Goal: Transaction & Acquisition: Subscribe to service/newsletter

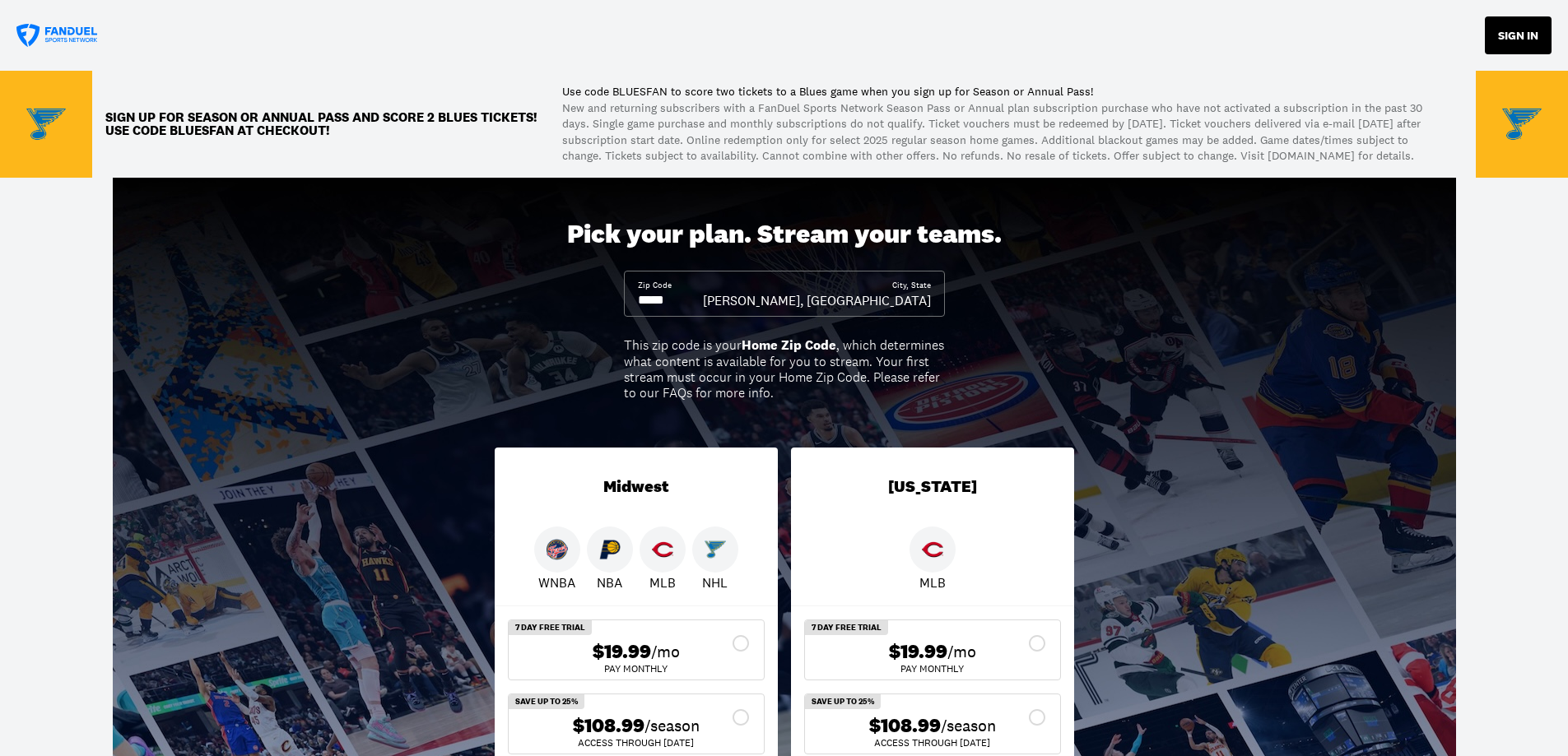
click at [1515, 34] on button "SIGN IN" at bounding box center [1518, 36] width 66 height 38
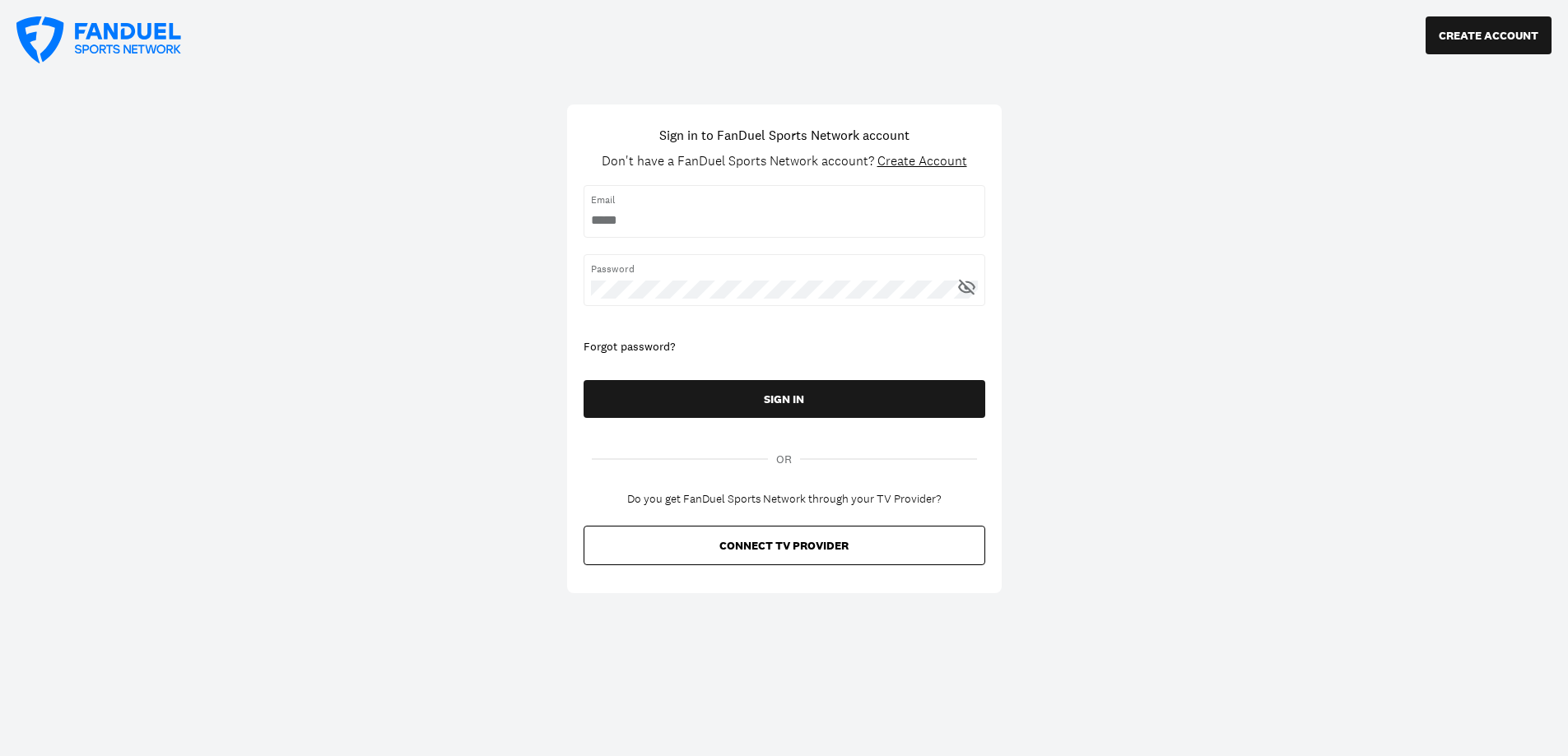
type input "**********"
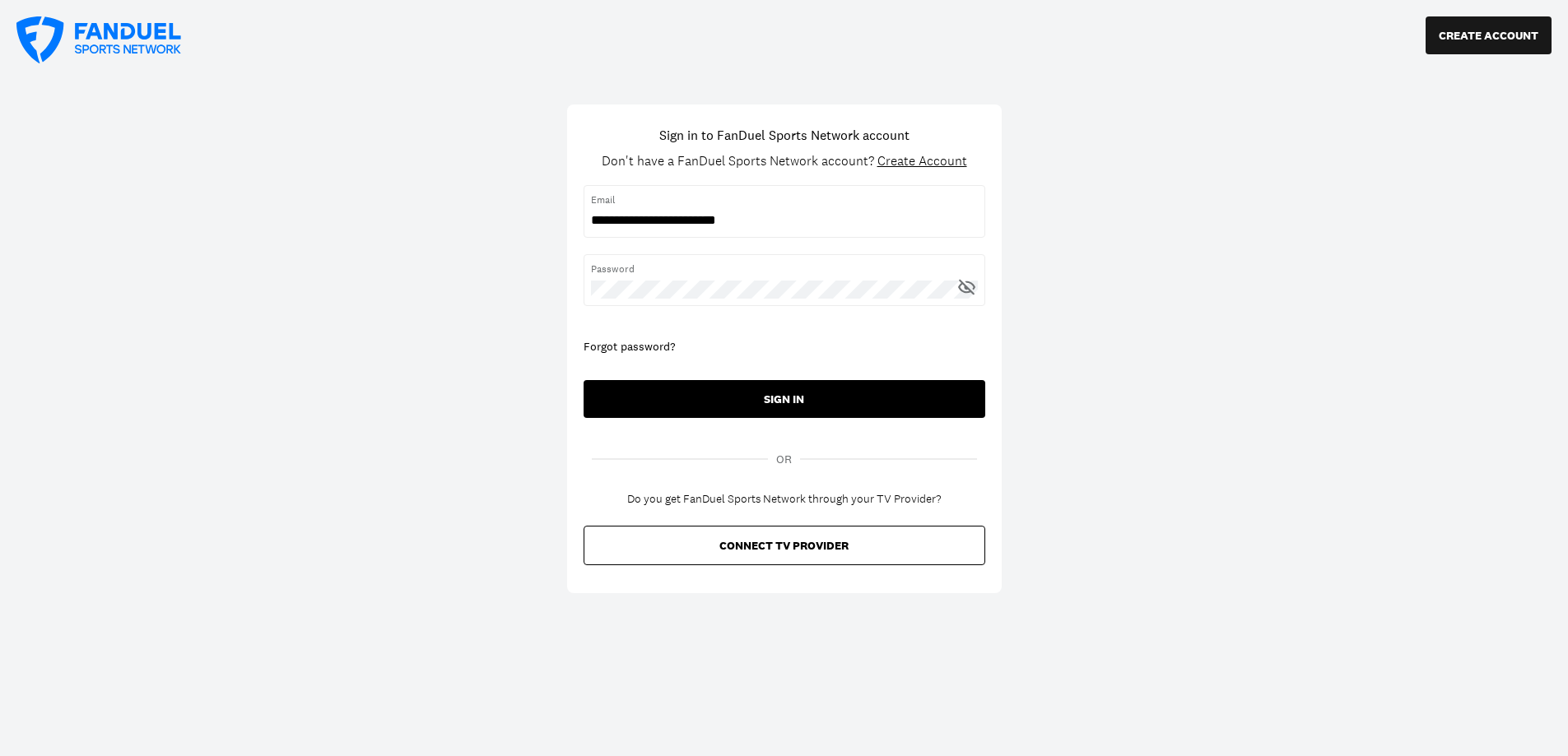
click at [781, 402] on button "SIGN IN" at bounding box center [784, 399] width 402 height 38
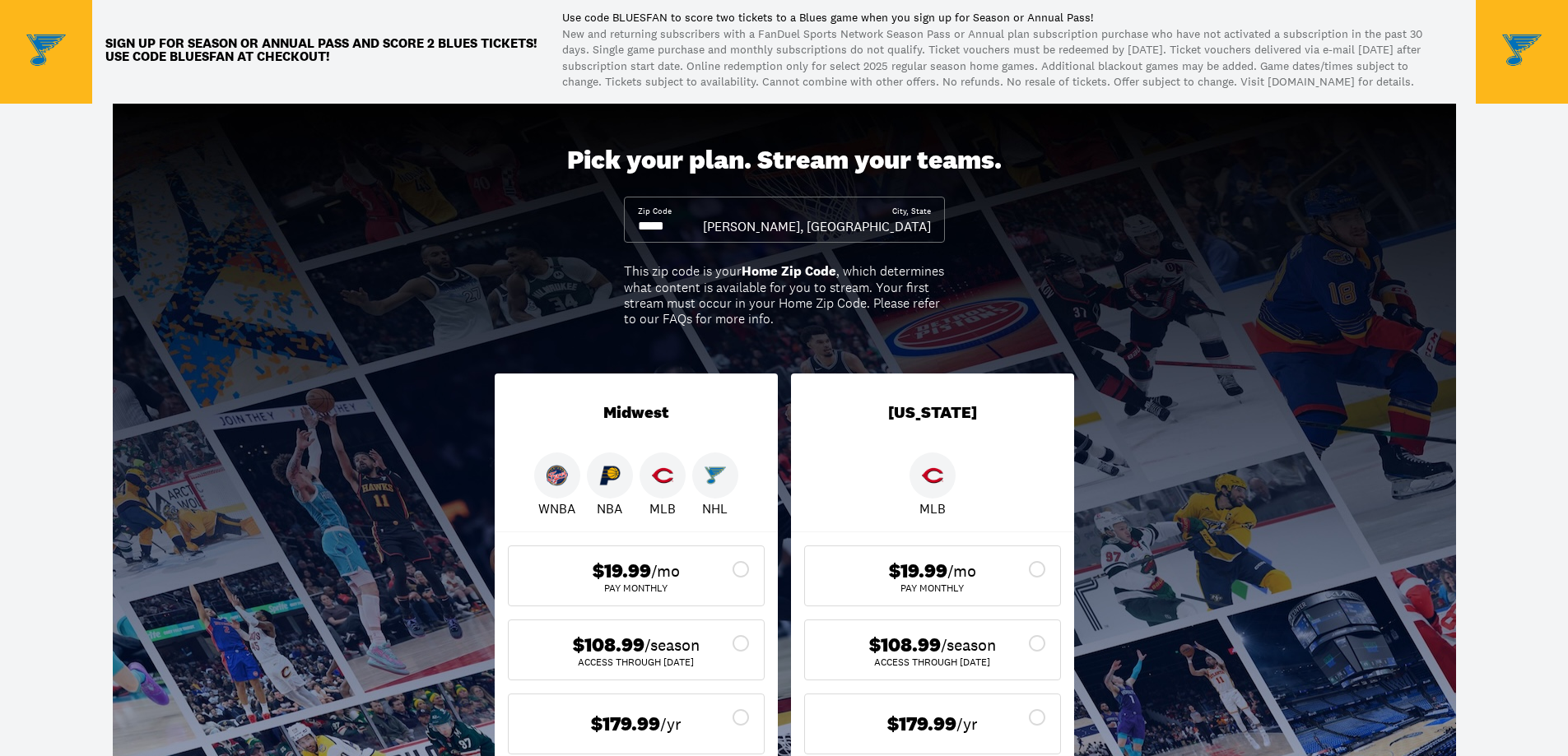
scroll to position [164, 0]
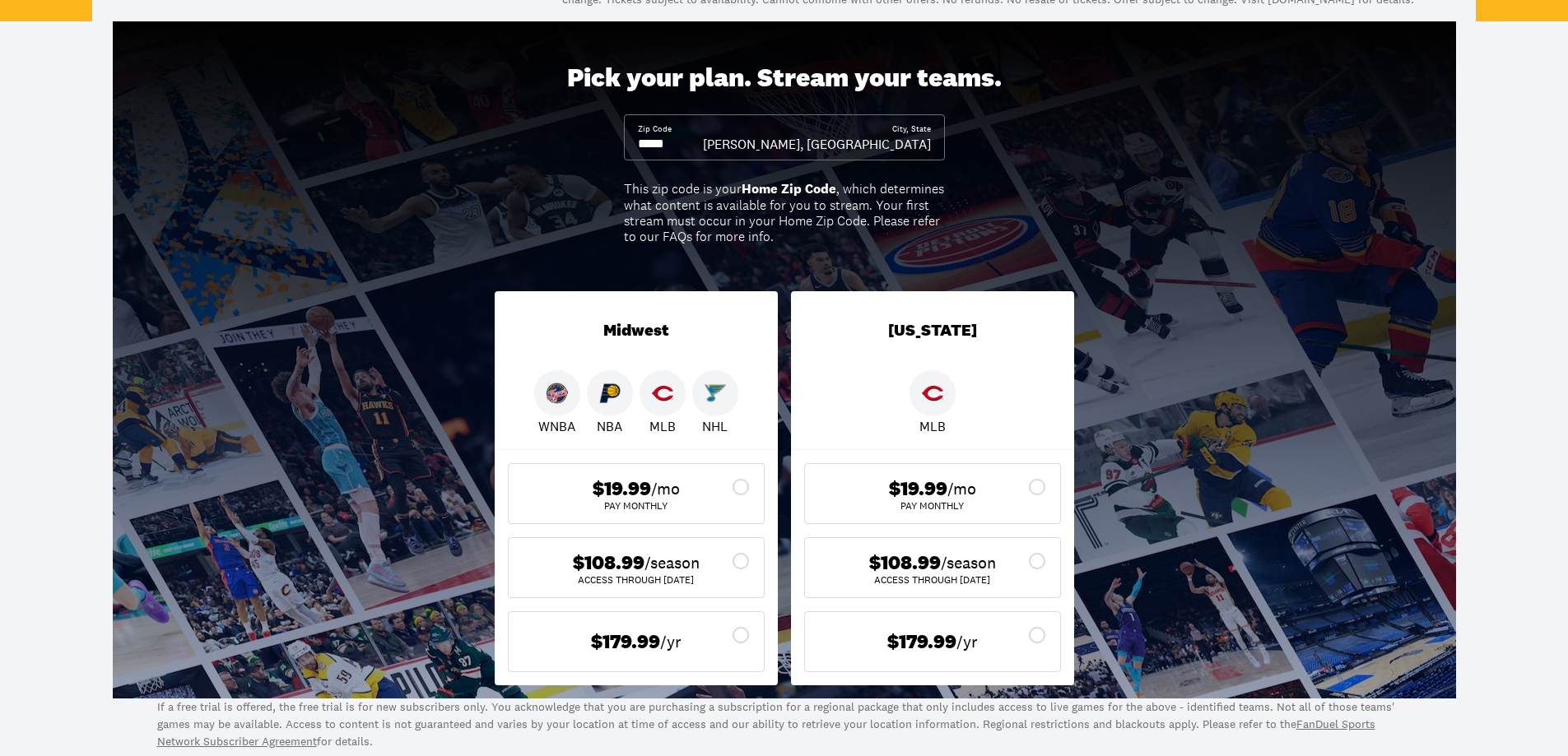
drag, startPoint x: 738, startPoint y: 556, endPoint x: 738, endPoint y: 568, distance: 12.0
click at [738, 557] on icon at bounding box center [740, 561] width 20 height 20
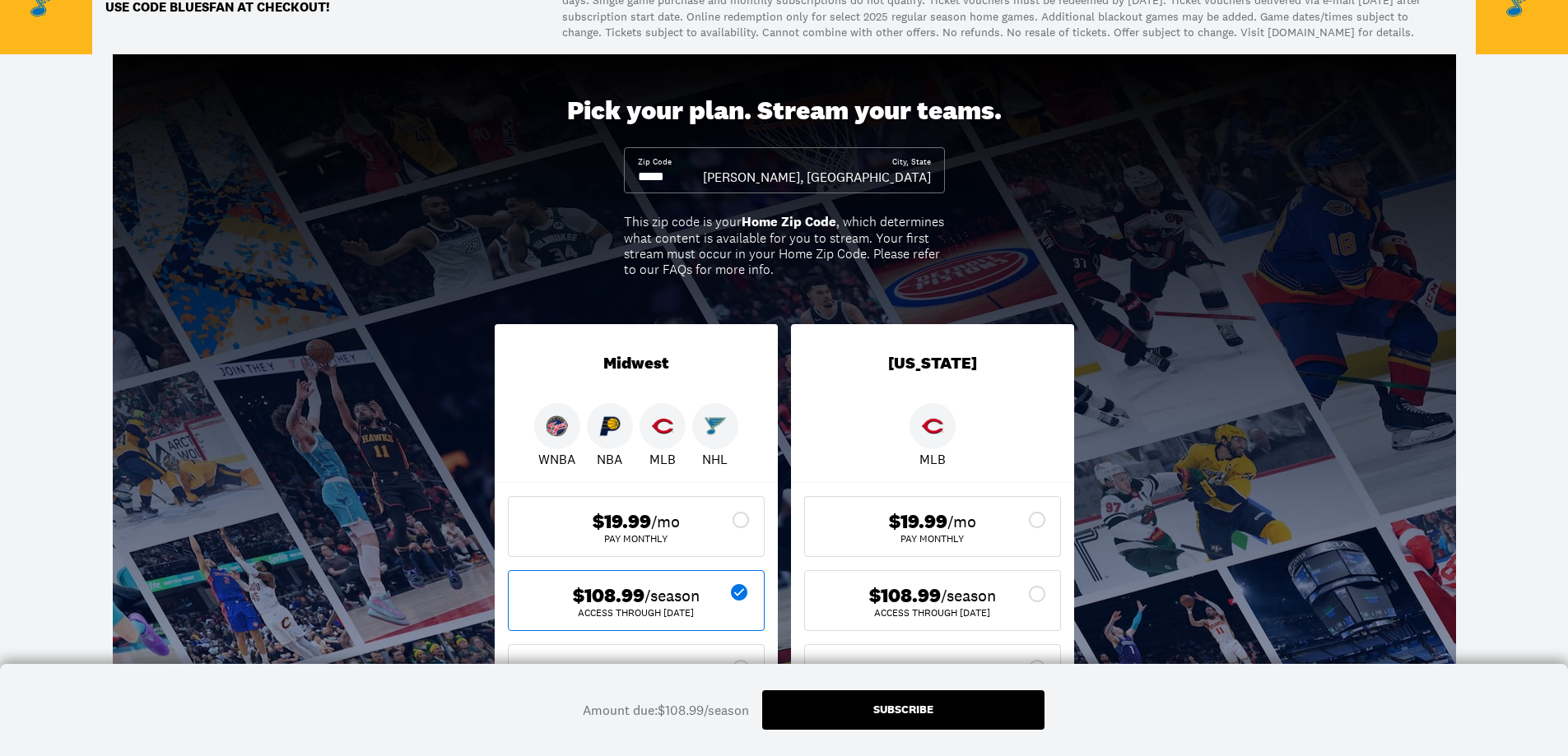
scroll to position [0, 0]
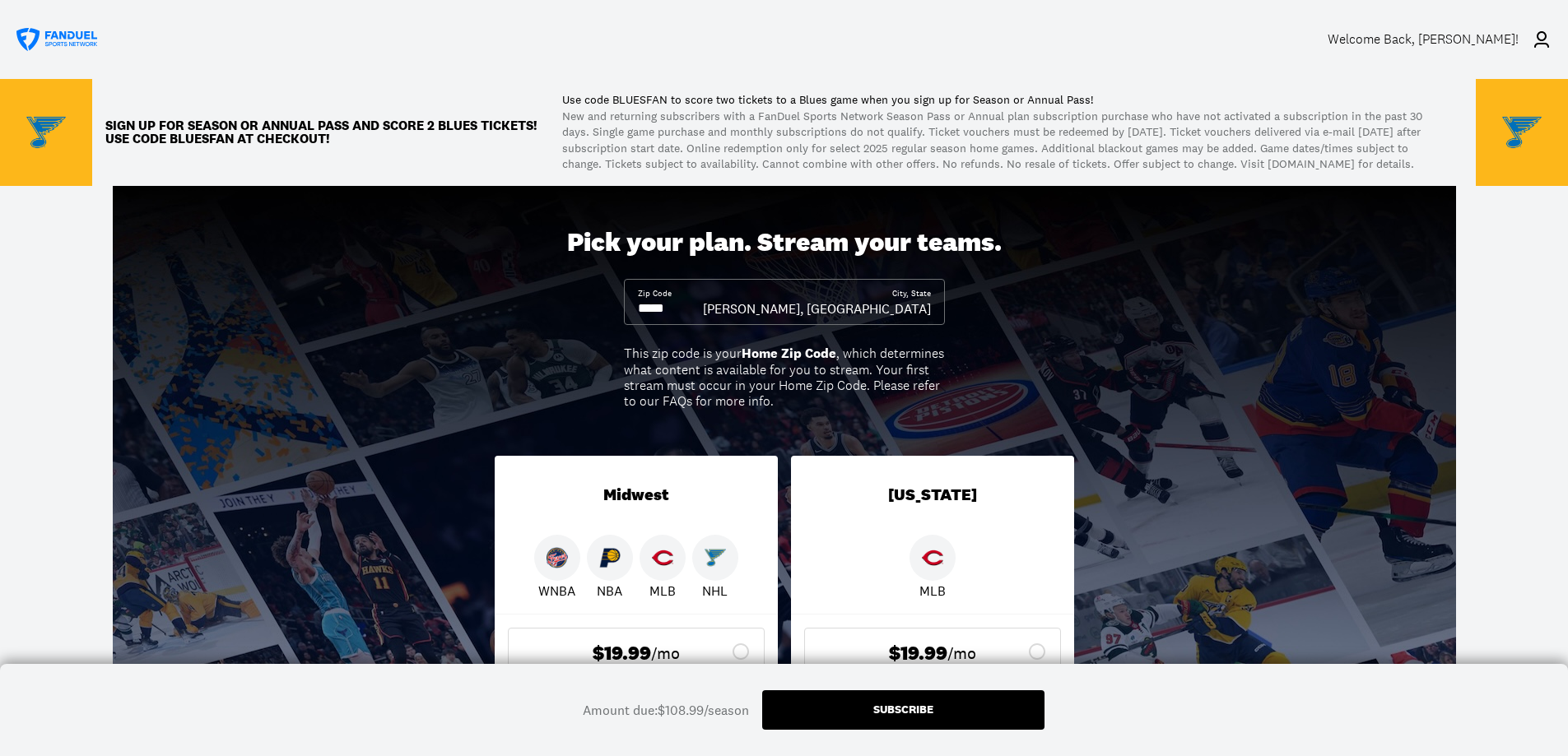
click at [1510, 37] on div "Welcome Back , [PERSON_NAME]!" at bounding box center [1422, 40] width 191 height 16
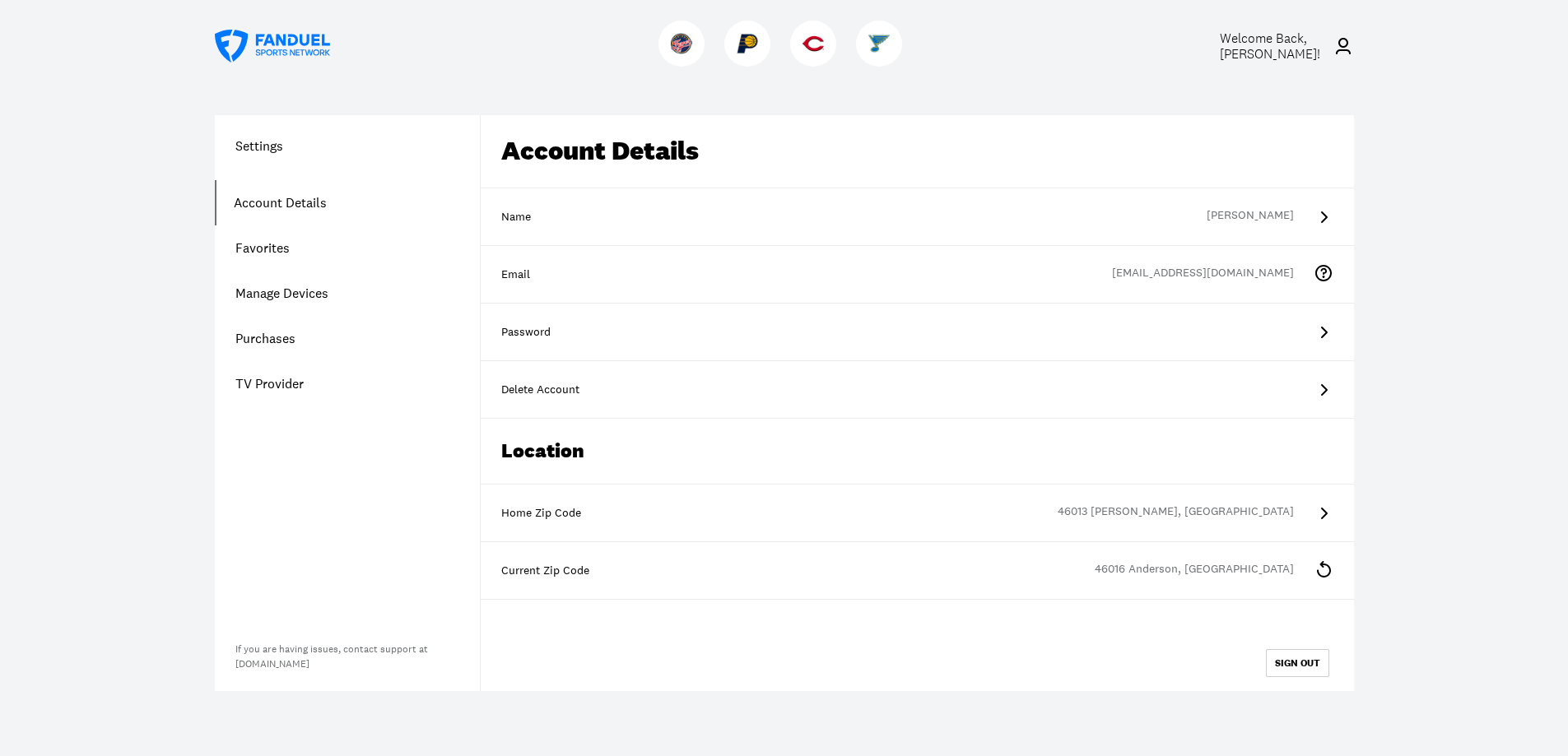
click at [263, 143] on h1 "Settings" at bounding box center [347, 145] width 265 height 20
click at [279, 338] on link "Purchases" at bounding box center [347, 338] width 265 height 46
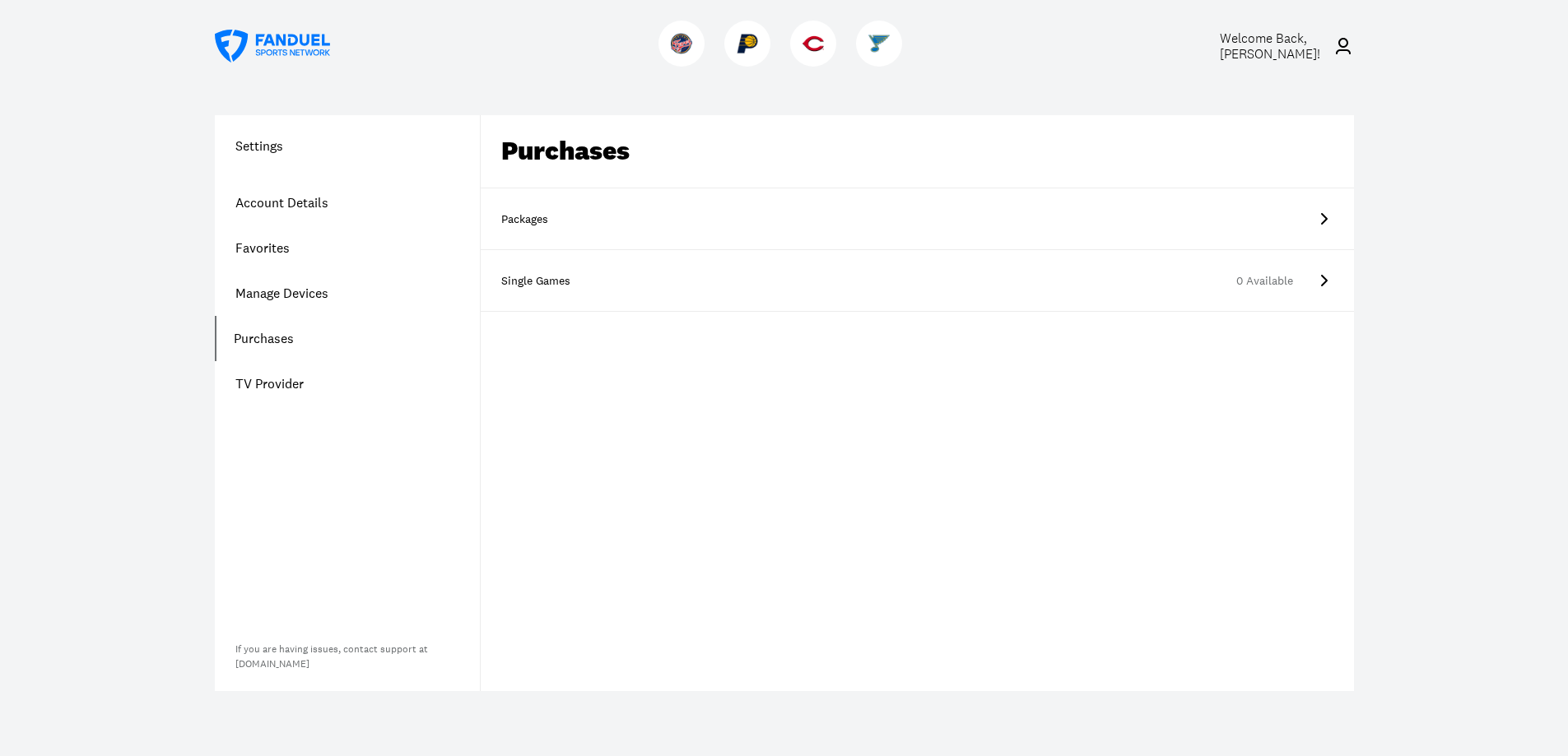
click at [1324, 212] on icon at bounding box center [1323, 219] width 20 height 20
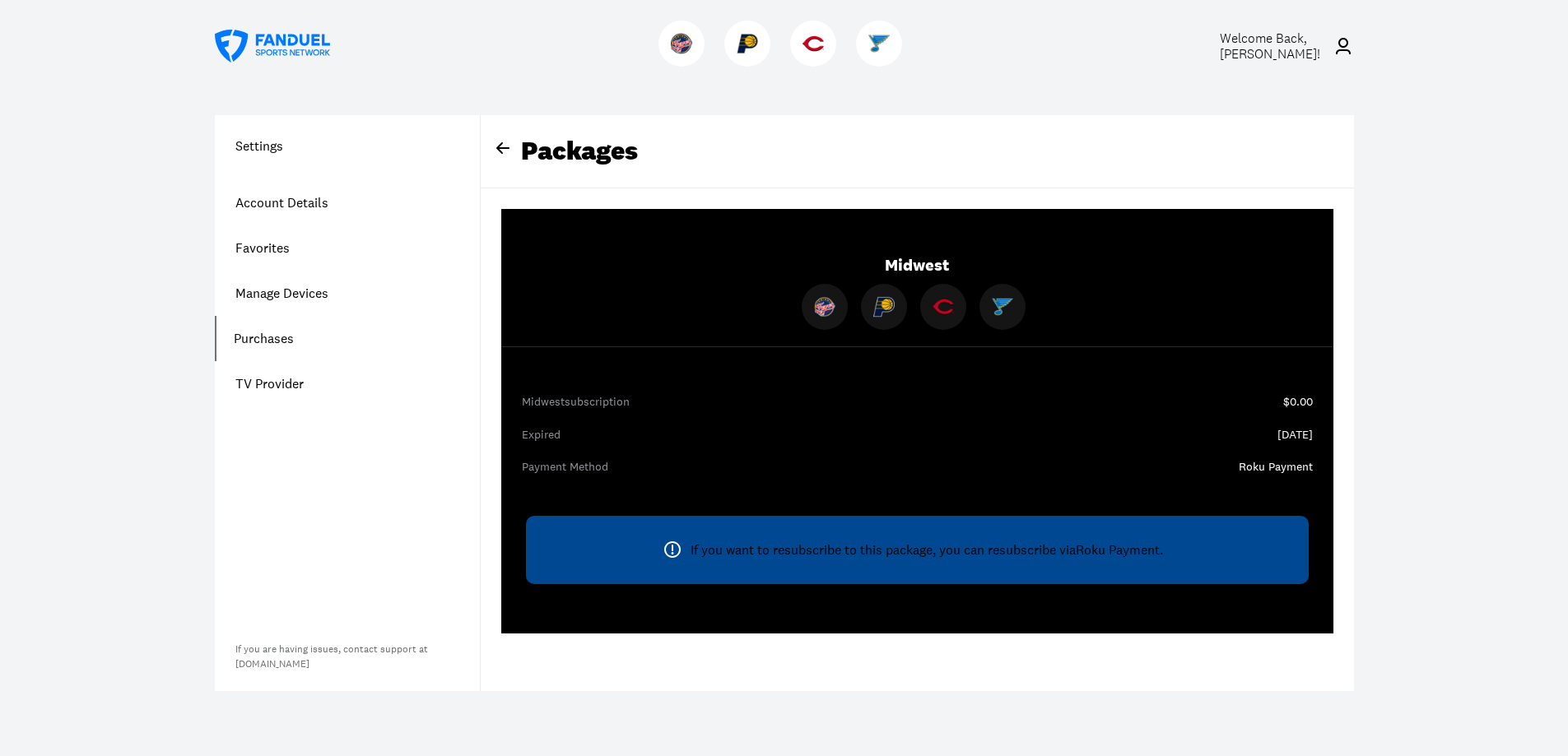
click at [573, 474] on div "Payment Method" at bounding box center [917, 467] width 791 height 17
click at [581, 466] on div "Payment Method" at bounding box center [917, 467] width 791 height 17
click at [582, 466] on div "Payment Method" at bounding box center [917, 467] width 791 height 17
click at [295, 384] on link "TV Provider" at bounding box center [347, 384] width 265 height 46
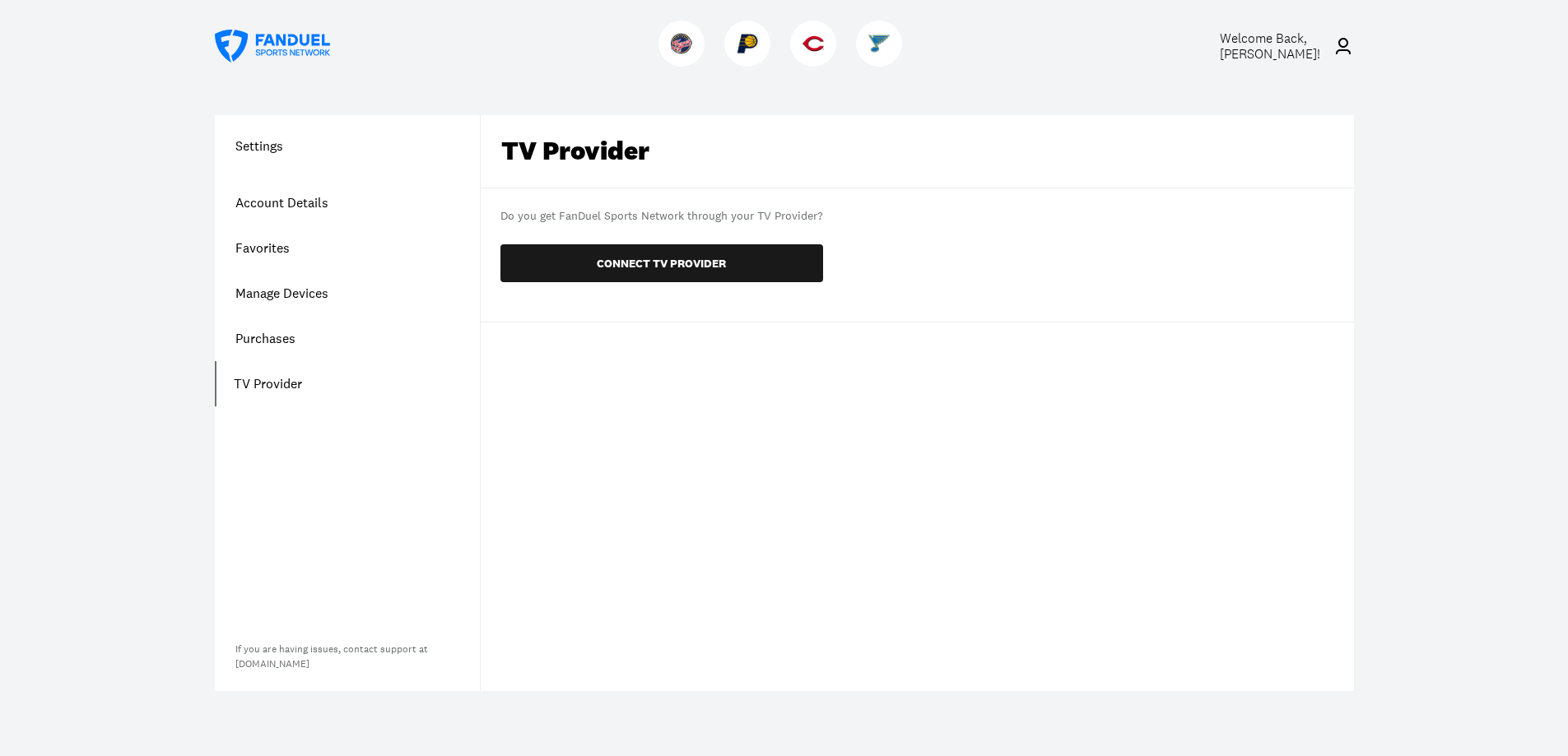
click at [272, 339] on link "Purchases" at bounding box center [347, 338] width 265 height 46
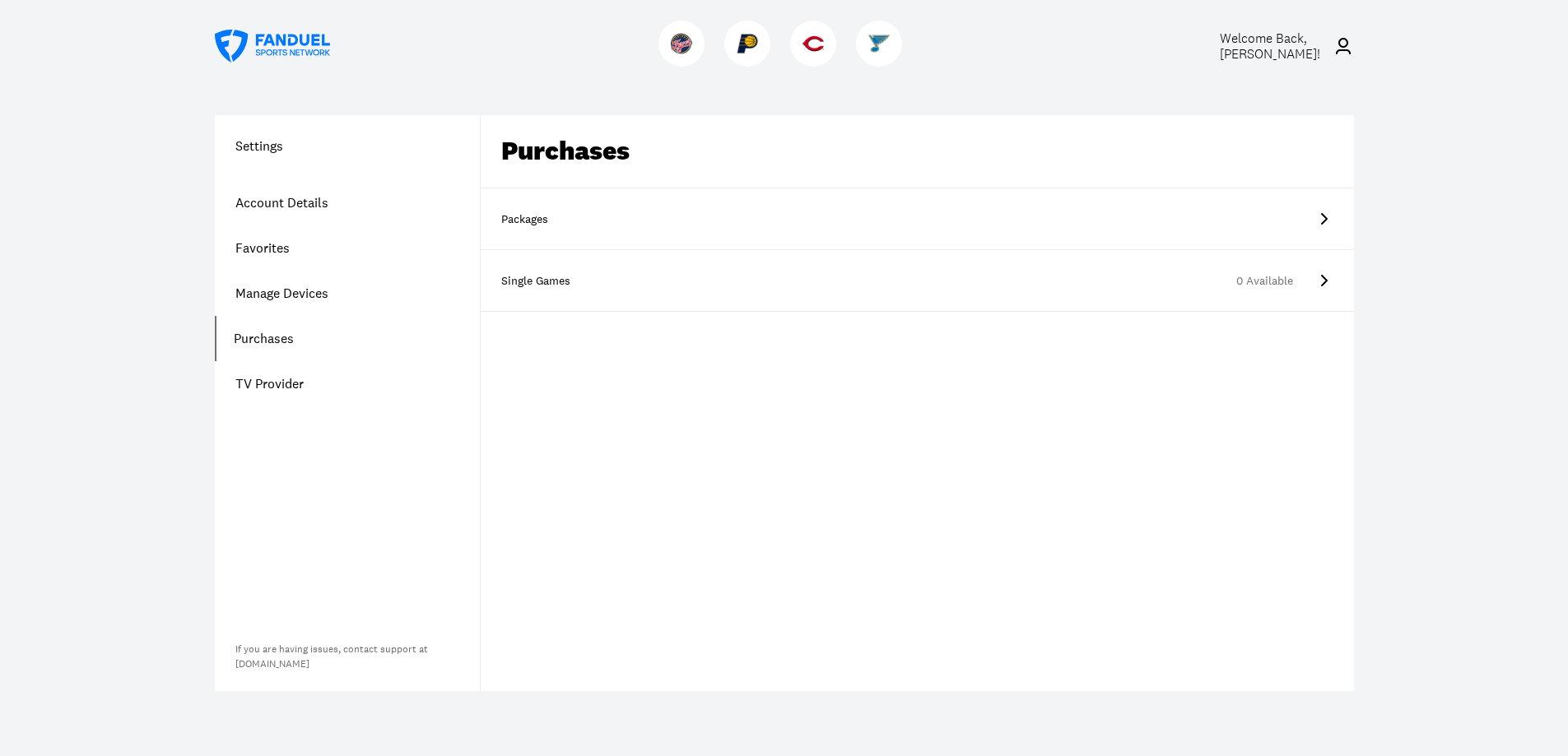
click at [267, 251] on link "Favorites" at bounding box center [347, 248] width 265 height 46
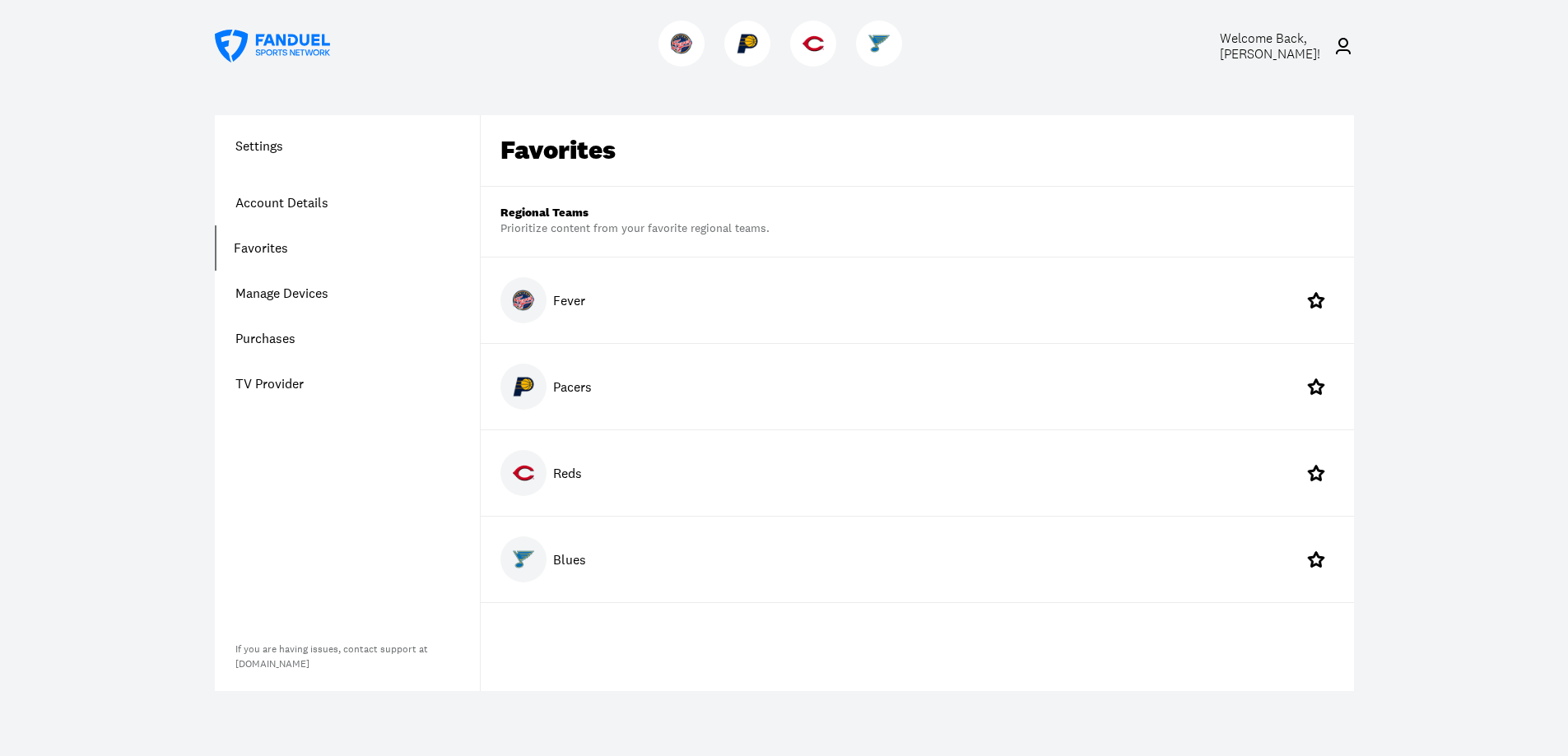
click at [281, 203] on link "Account Details" at bounding box center [347, 203] width 265 height 46
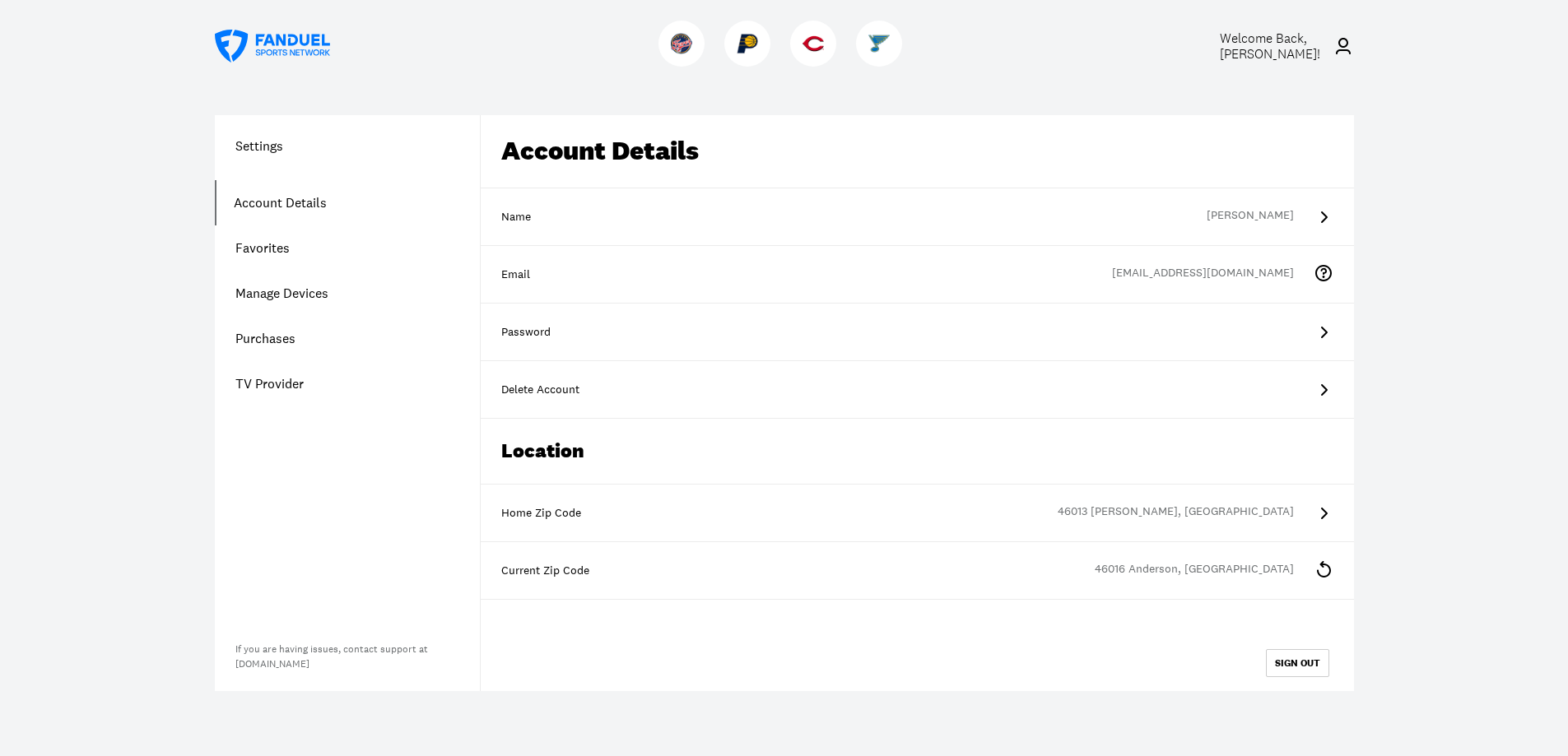
click at [266, 144] on h1 "Settings" at bounding box center [347, 145] width 265 height 20
click at [269, 147] on h1 "Settings" at bounding box center [347, 145] width 265 height 20
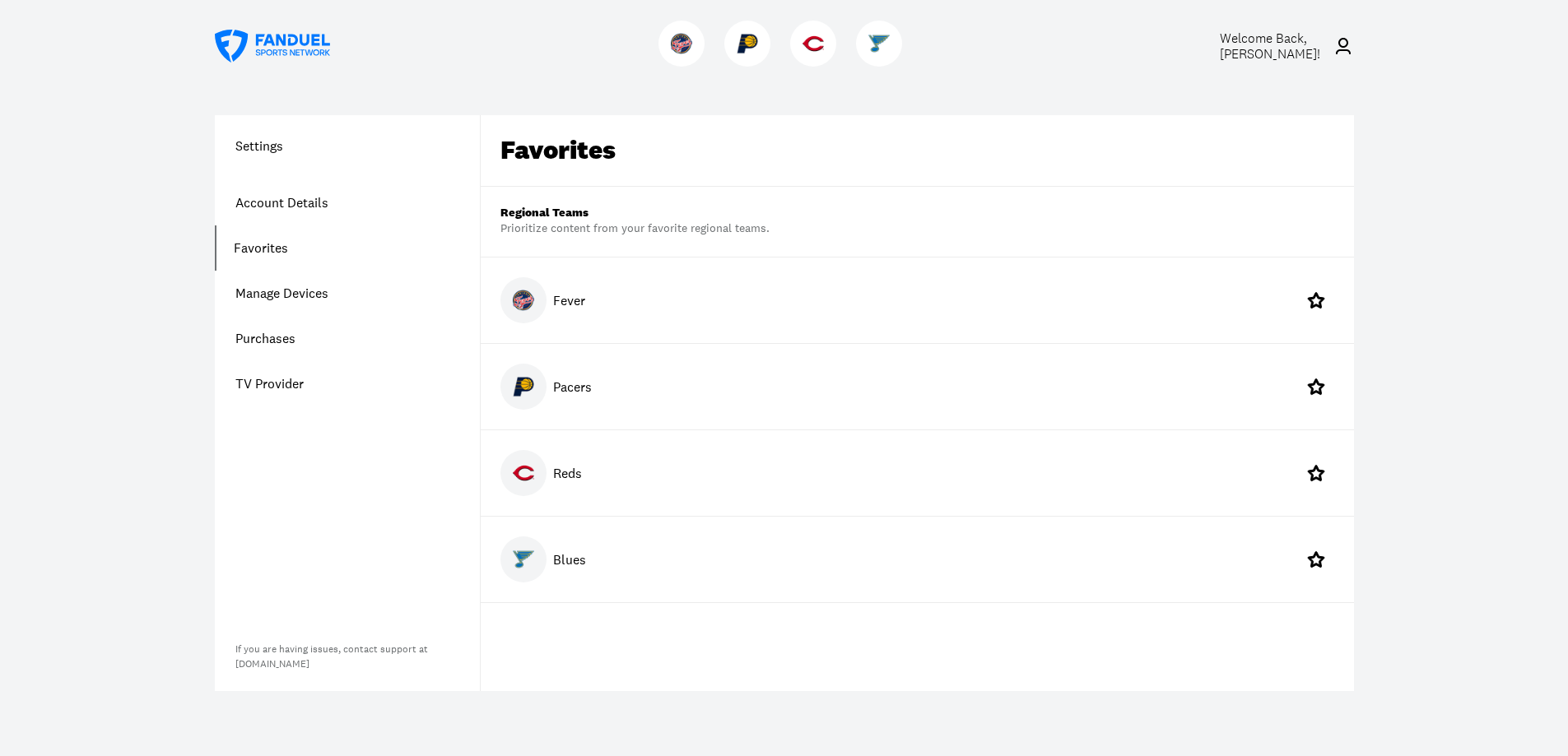
click at [298, 36] on icon at bounding box center [272, 46] width 115 height 33
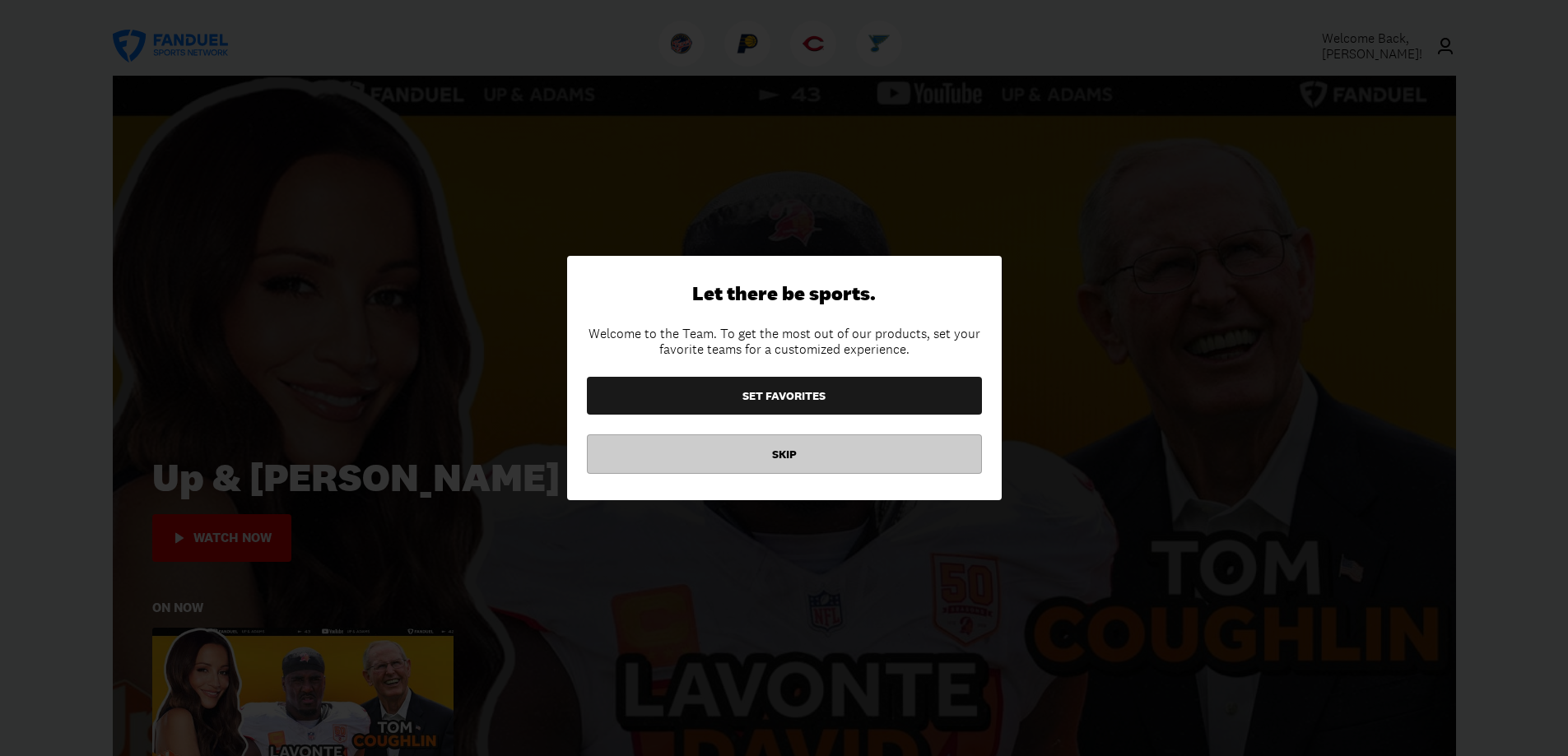
click at [825, 456] on button "SKIP" at bounding box center [784, 454] width 395 height 40
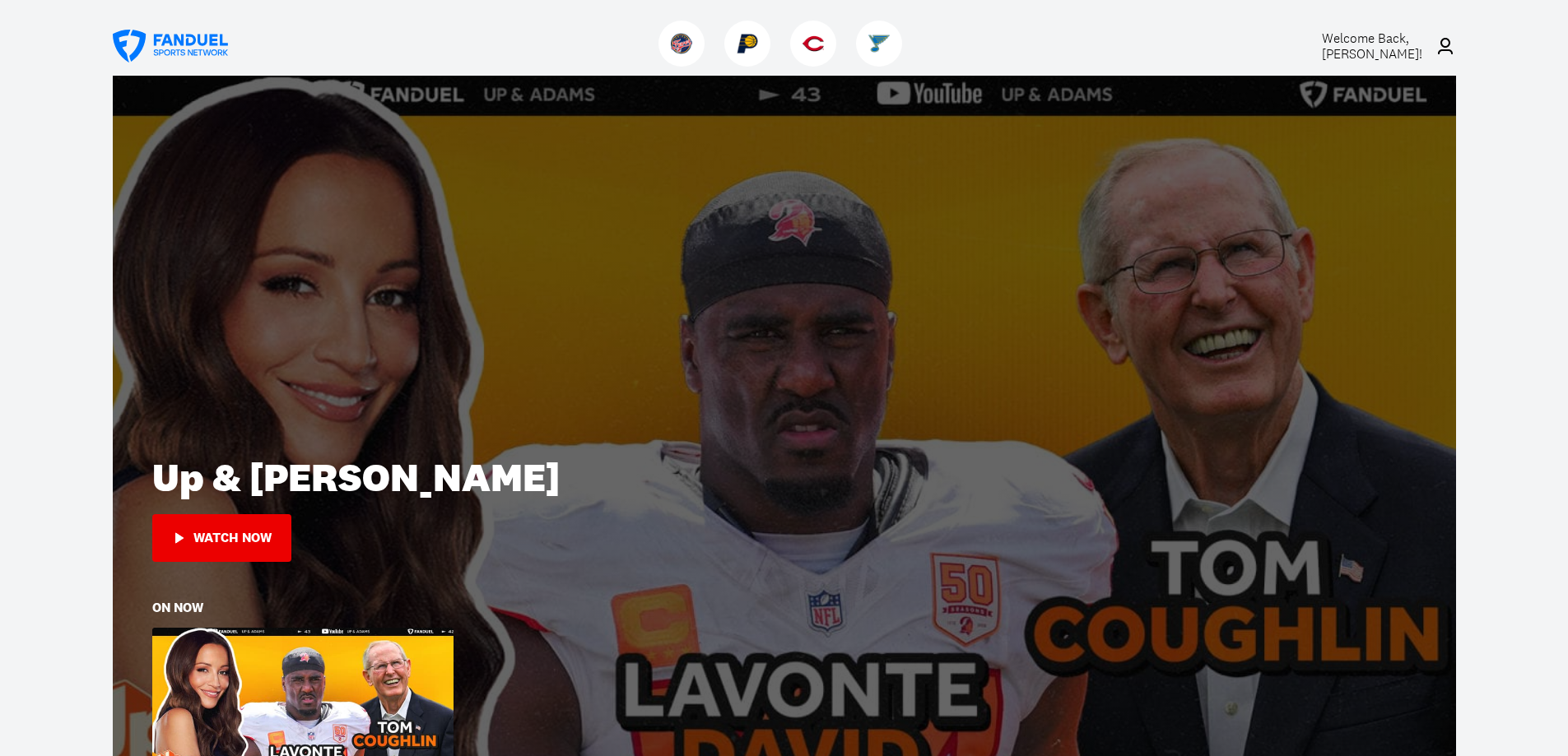
click at [1386, 42] on span "Welcome Back, [PERSON_NAME] !" at bounding box center [1371, 46] width 100 height 33
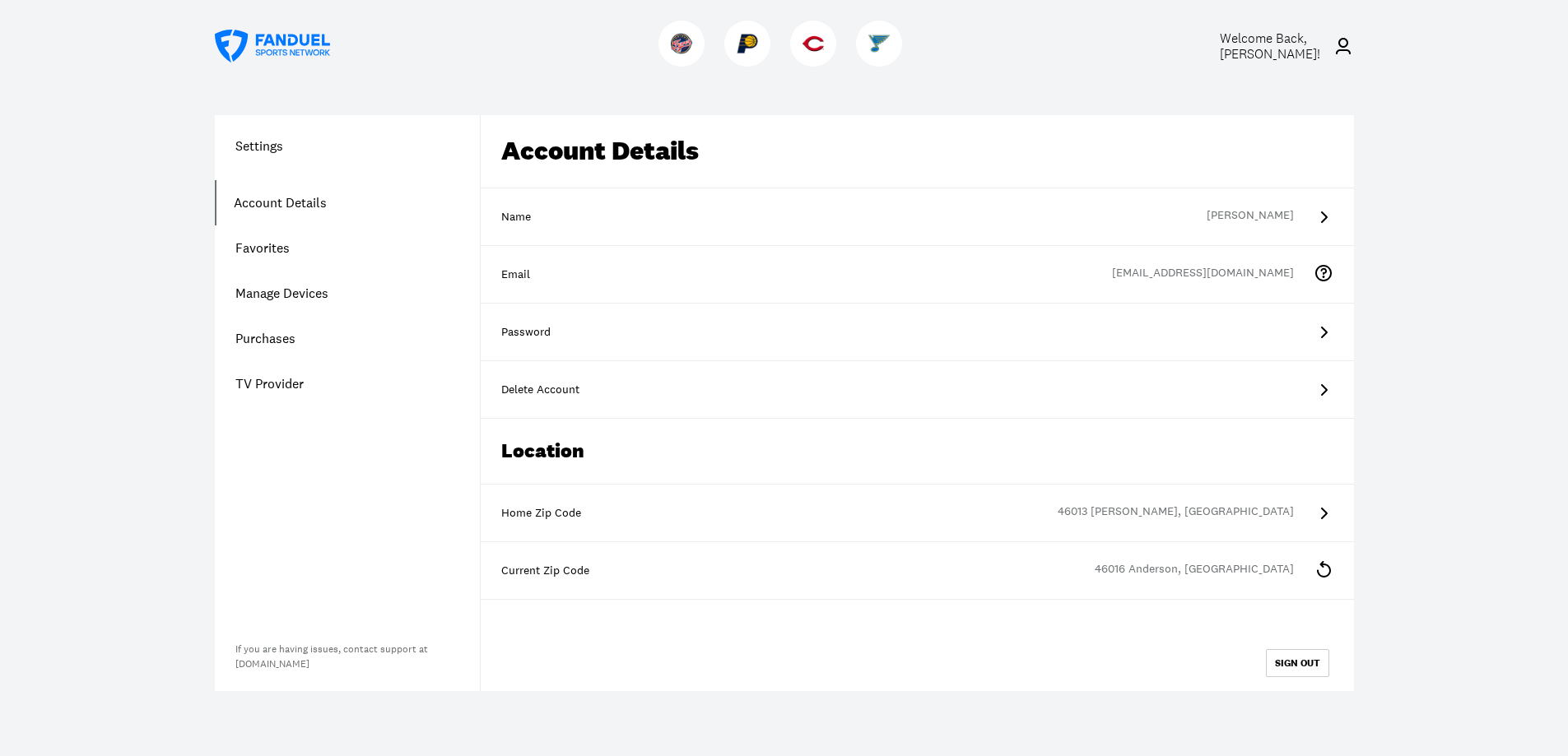
click at [280, 41] on icon at bounding box center [272, 46] width 115 height 33
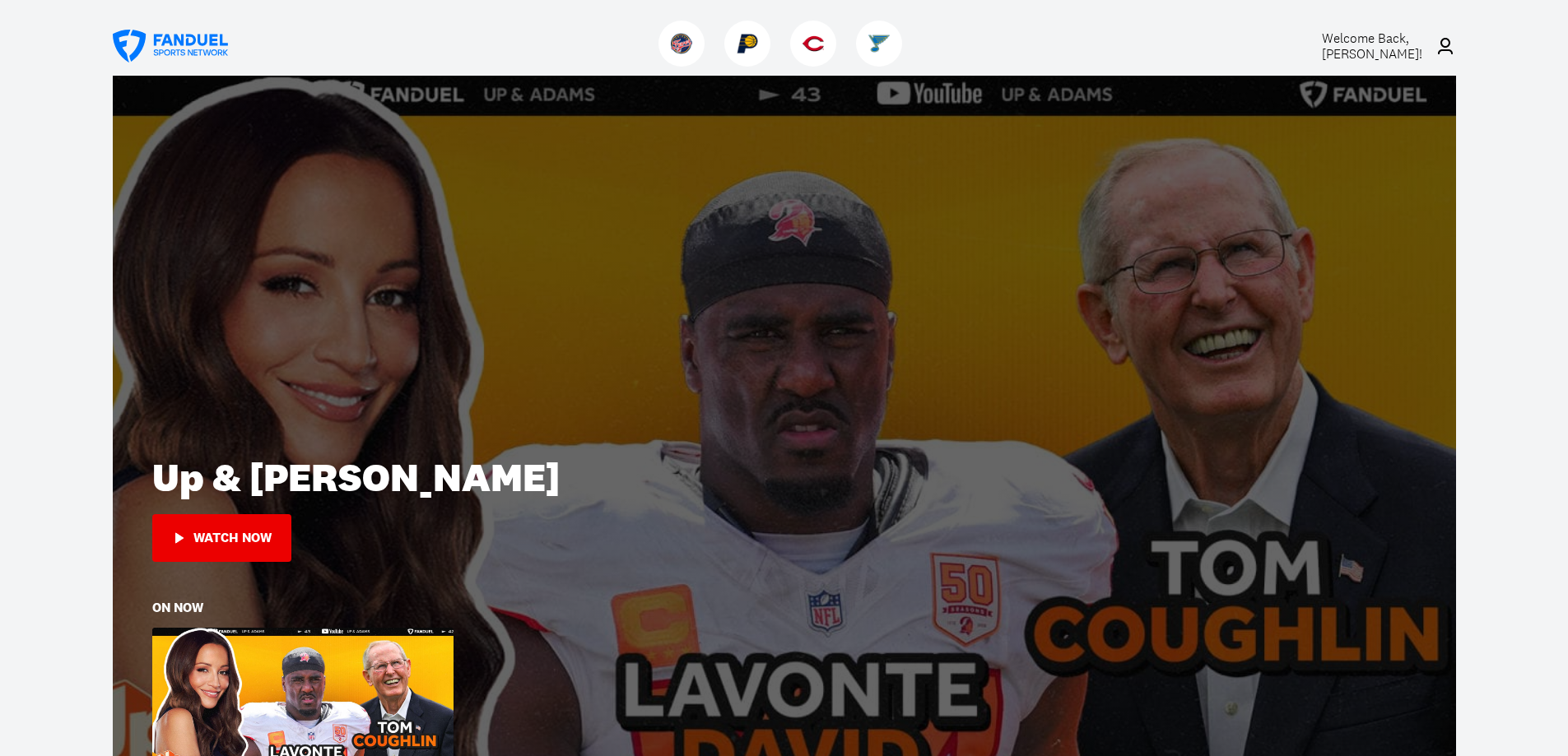
click at [154, 39] on icon at bounding box center [170, 46] width 115 height 33
click at [1356, 45] on span "Welcome Back, [PERSON_NAME] !" at bounding box center [1371, 46] width 100 height 33
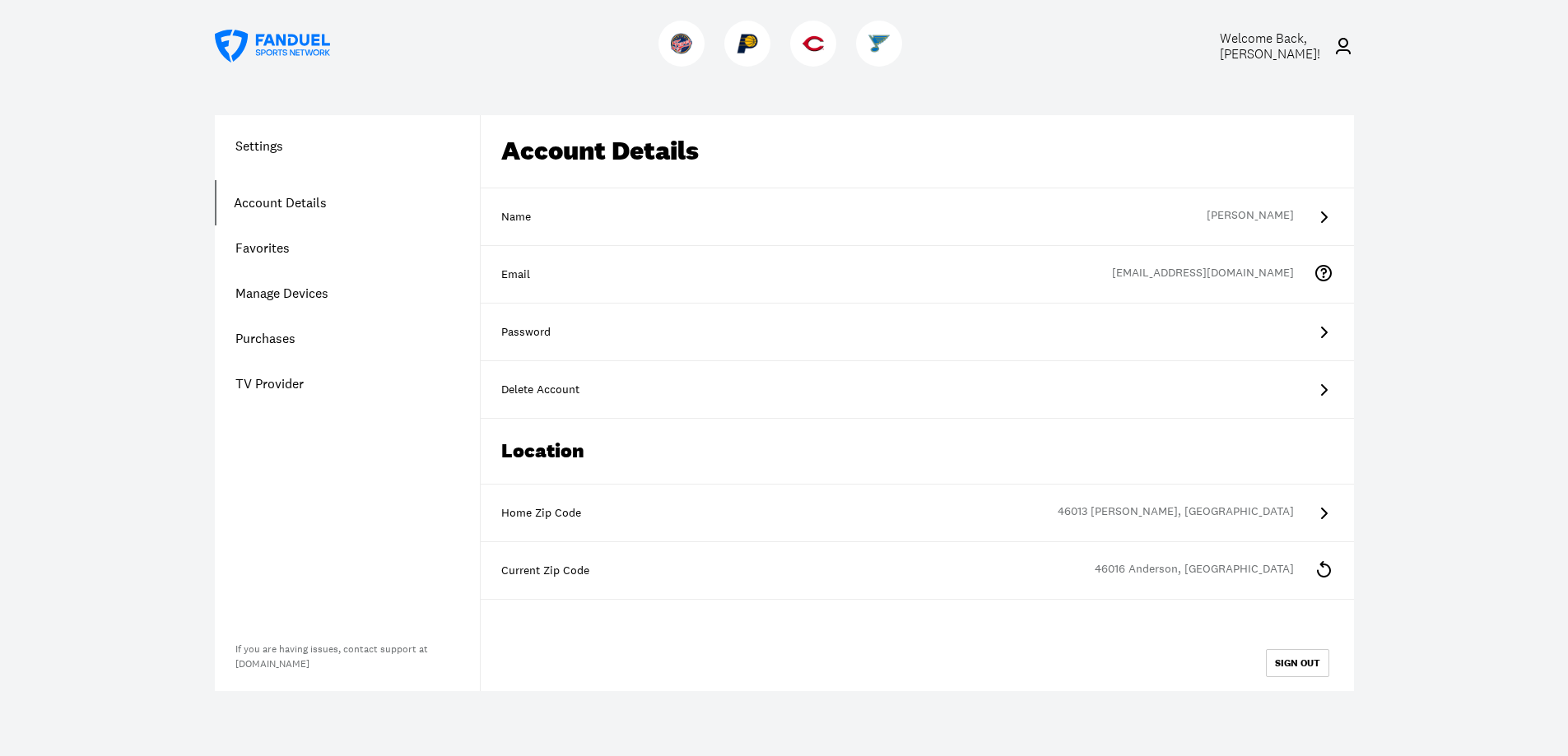
click at [272, 333] on link "Purchases" at bounding box center [347, 338] width 265 height 46
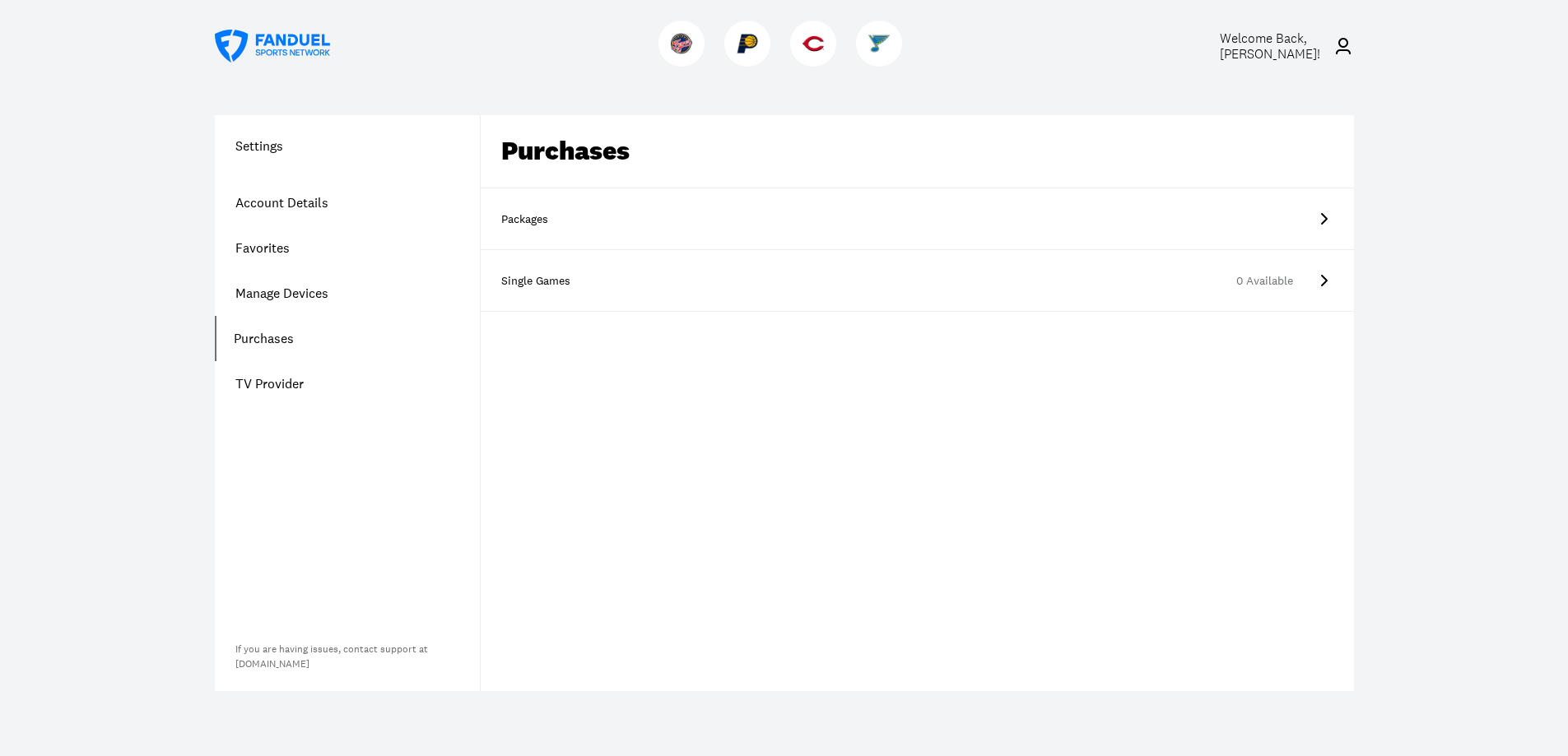
click at [1326, 217] on icon at bounding box center [1323, 219] width 20 height 20
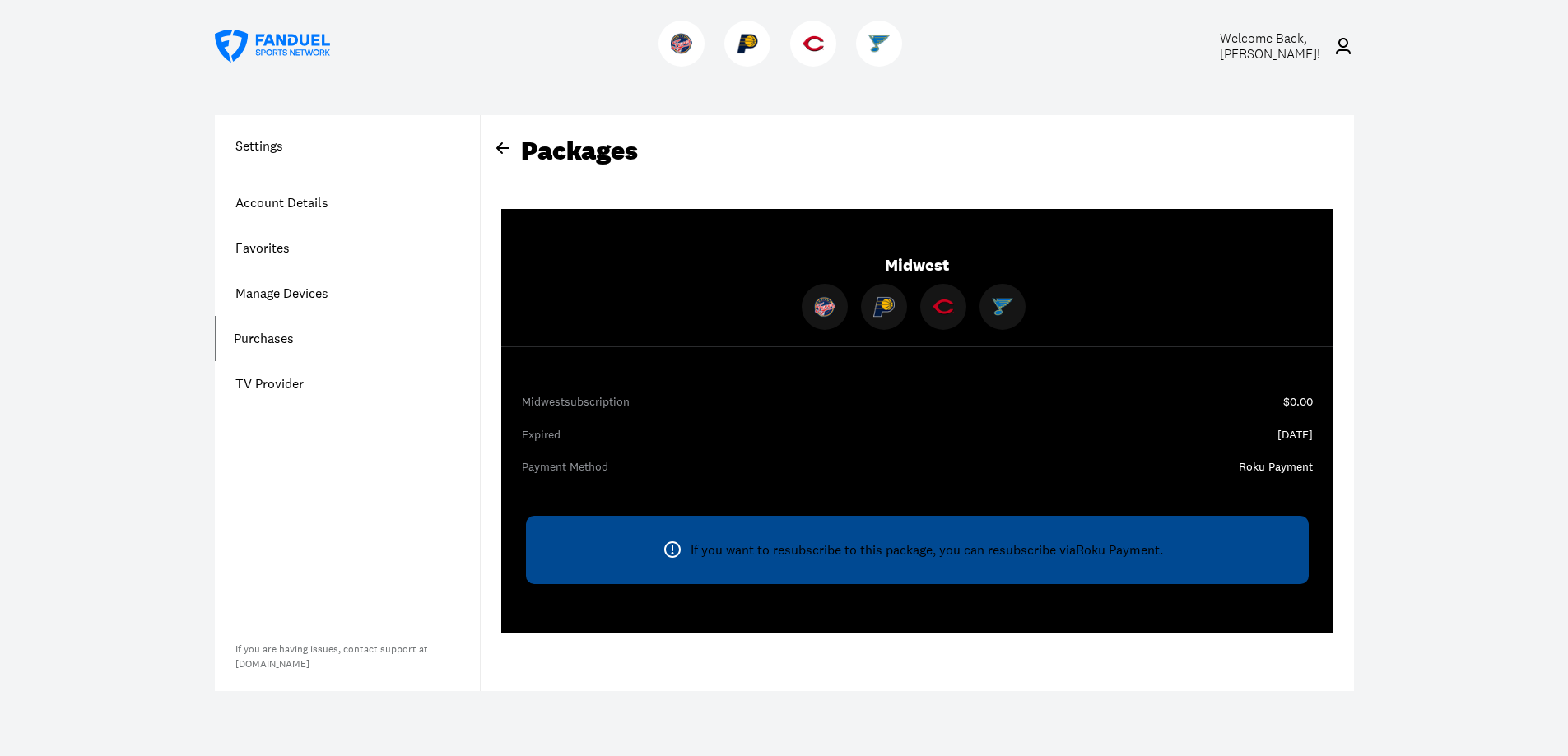
click at [1147, 442] on div "Expired" at bounding box center [917, 434] width 791 height 17
click at [1023, 557] on div "If you want to resubscribe to this package, you can resubscribe via Roku Paymen…" at bounding box center [917, 549] width 783 height 67
click at [1191, 397] on div "Midwest subscription" at bounding box center [902, 402] width 761 height 17
click at [1116, 349] on div "Midwest" at bounding box center [917, 291] width 832 height 164
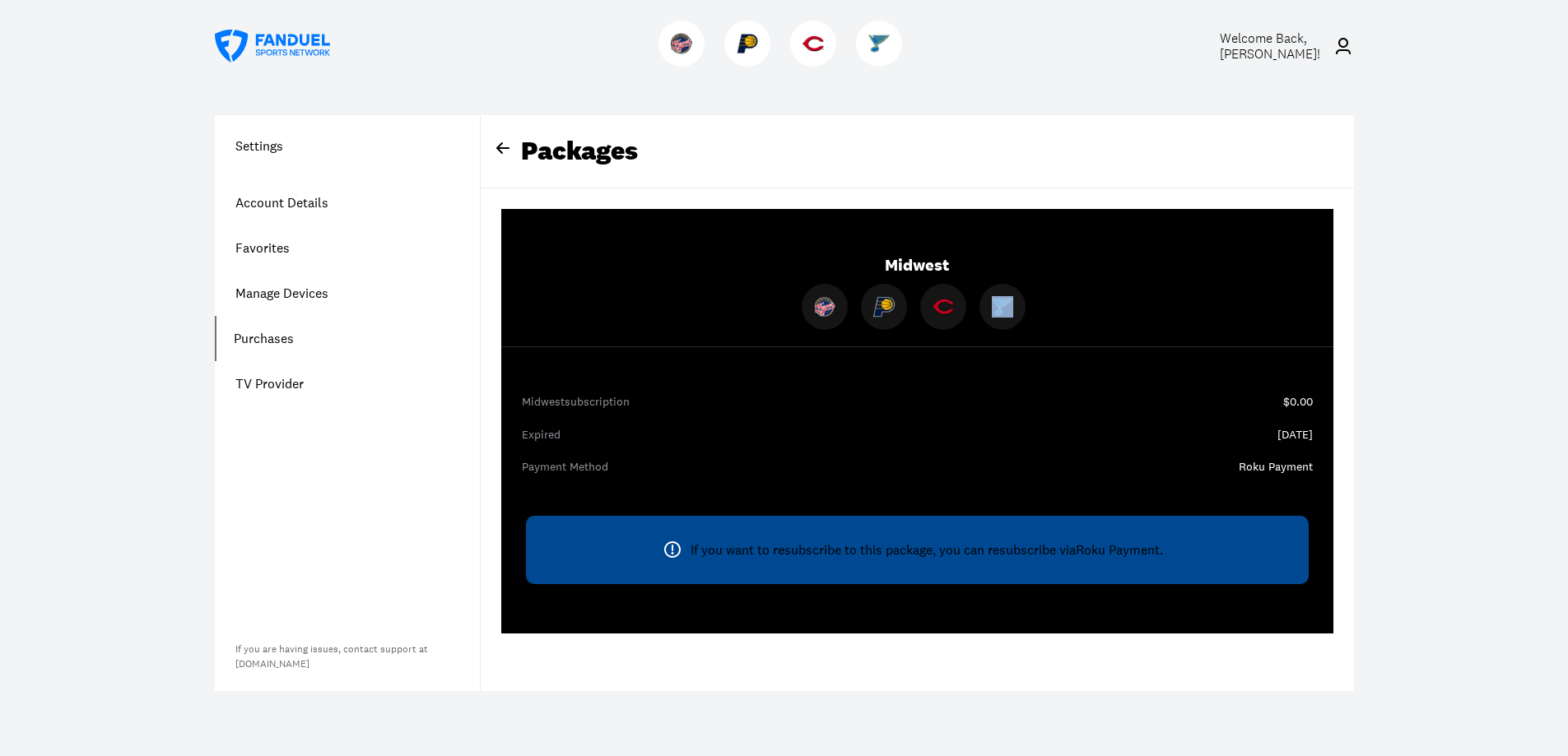
click at [1116, 349] on div "Midwest" at bounding box center [917, 291] width 832 height 164
click at [722, 557] on div "If you want to resubscribe to this package, you can resubscribe via Roku Paymen…" at bounding box center [917, 549] width 783 height 67
click at [286, 39] on icon at bounding box center [272, 46] width 115 height 33
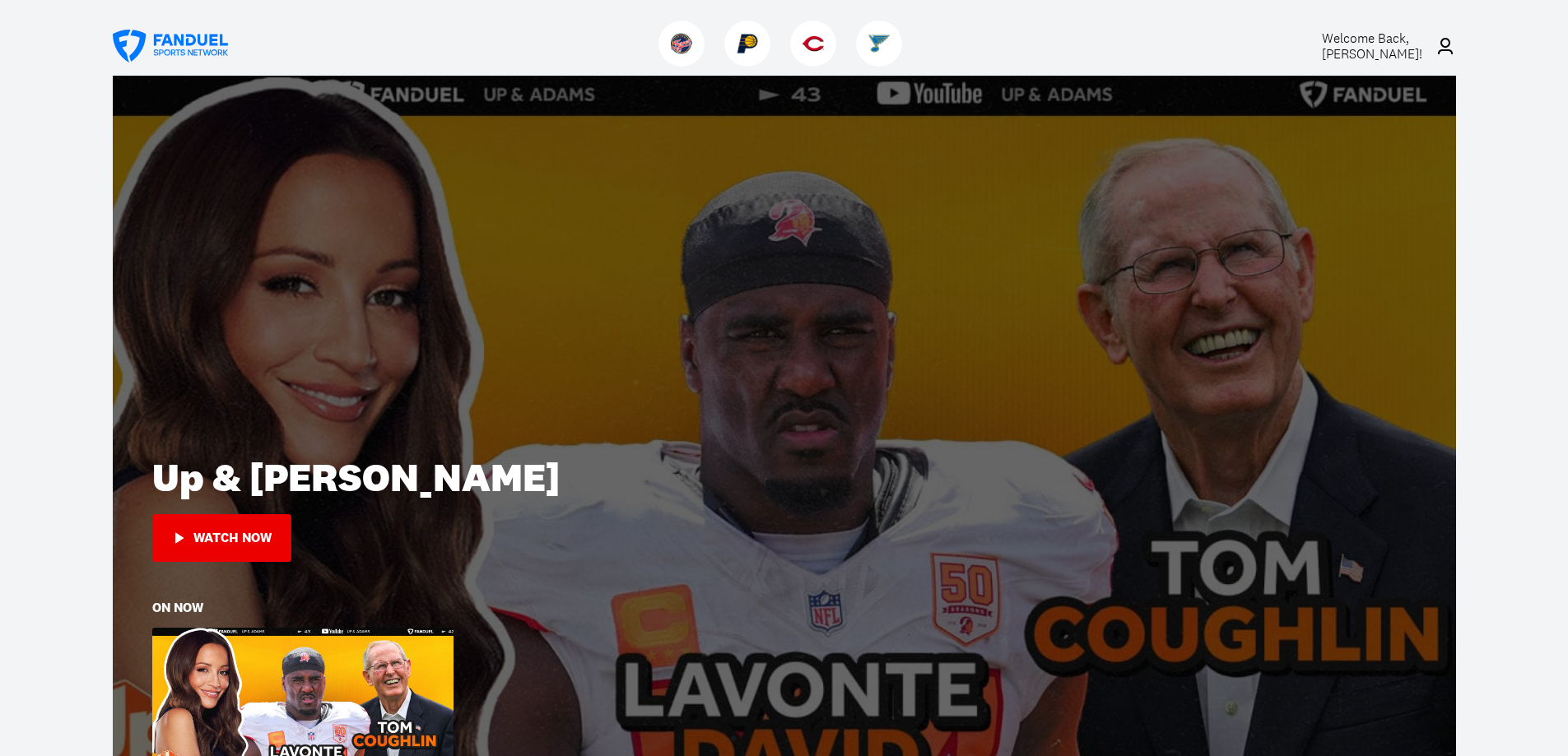
click at [749, 37] on img at bounding box center [747, 44] width 22 height 22
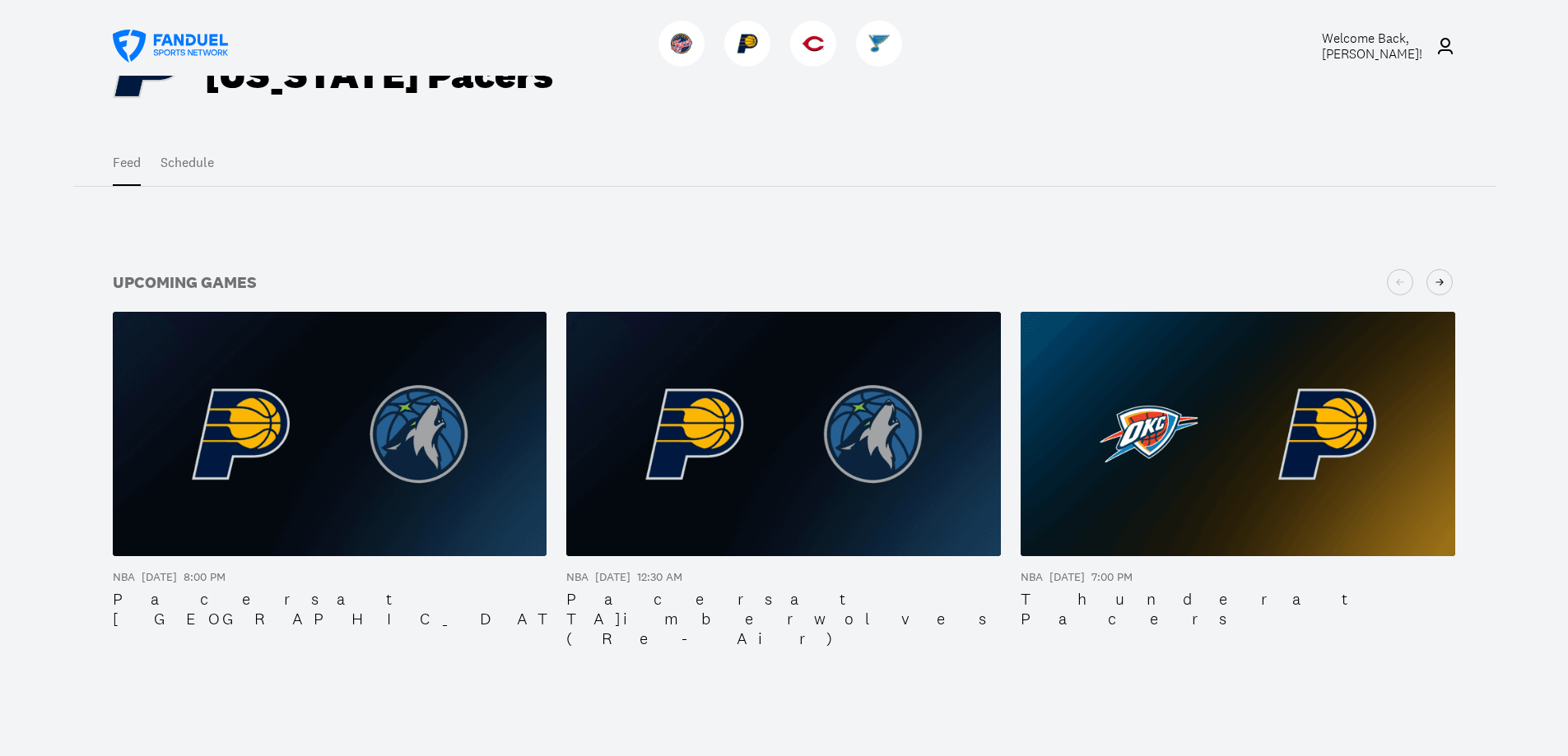
scroll to position [82, 0]
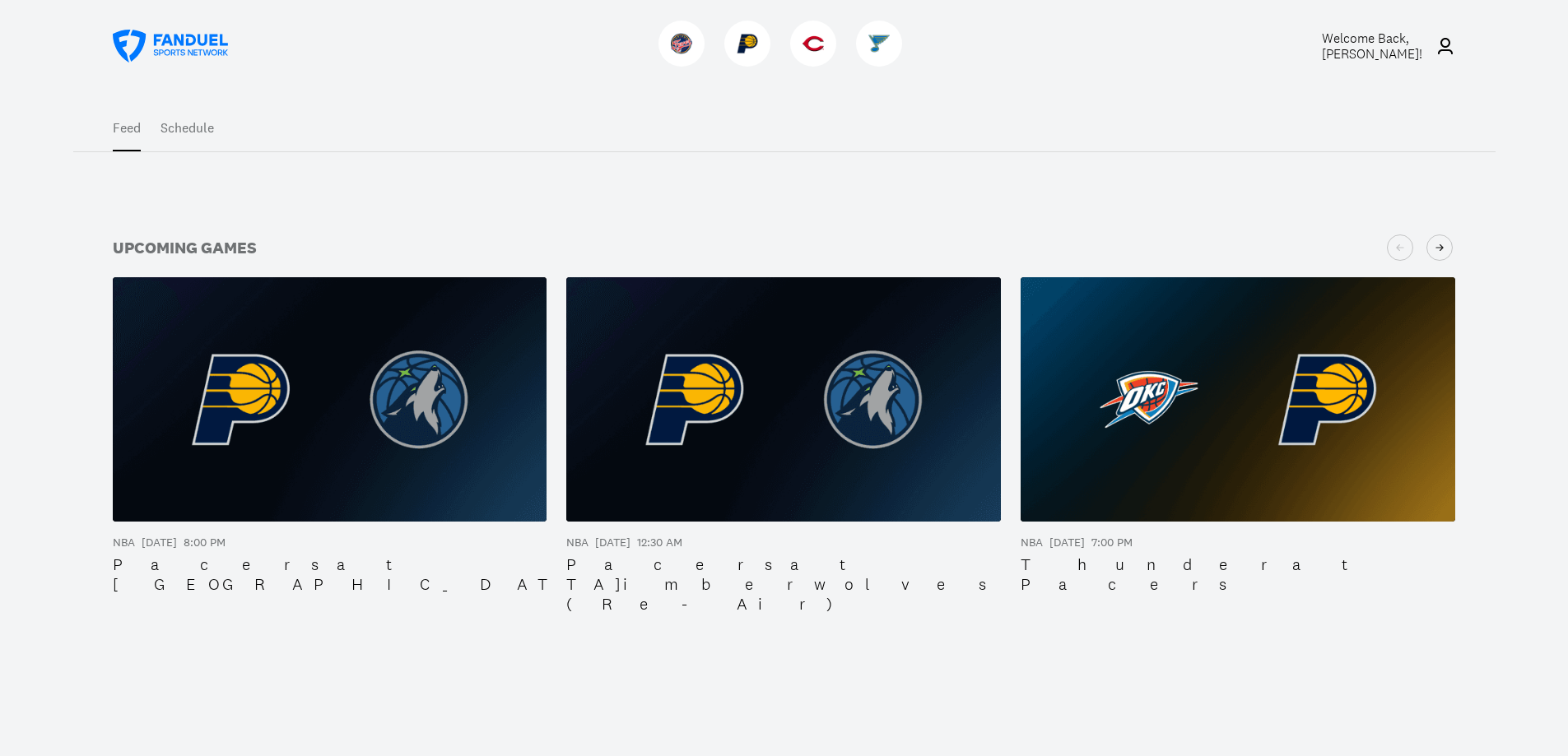
click at [1422, 42] on span "Welcome Back, [PERSON_NAME] !" at bounding box center [1371, 46] width 100 height 33
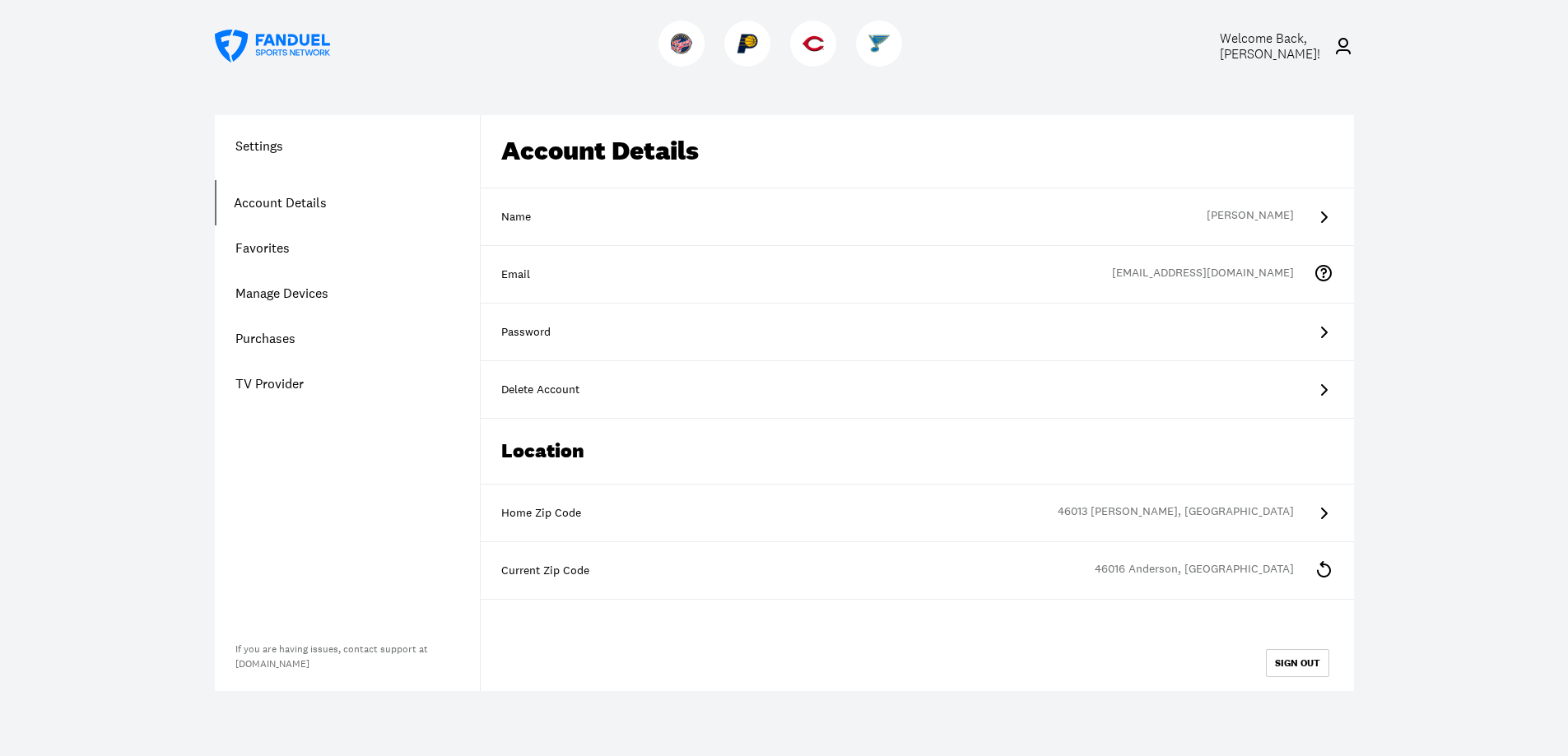
click at [281, 290] on link "Manage Devices" at bounding box center [347, 294] width 265 height 46
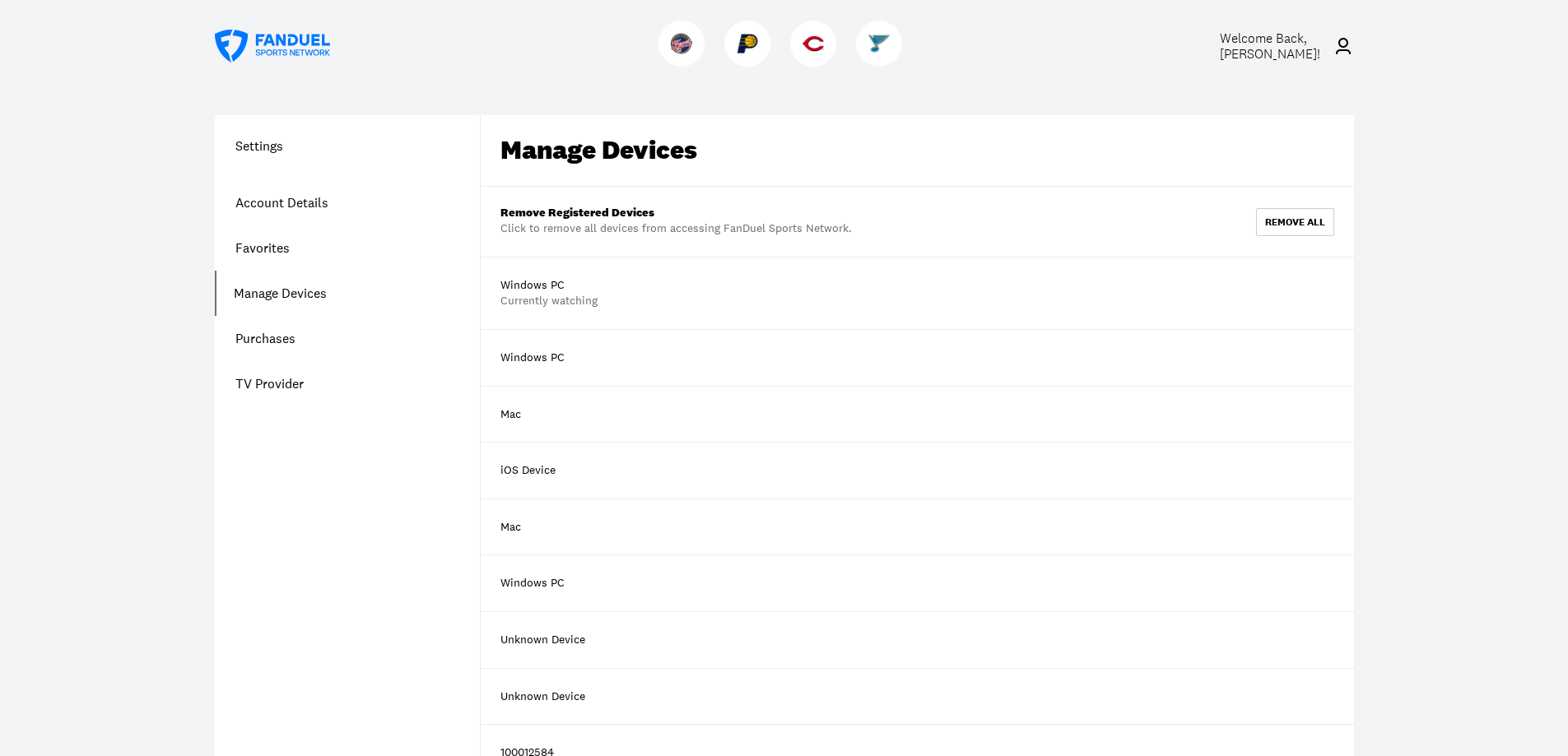
click at [275, 337] on link "Purchases" at bounding box center [347, 338] width 265 height 46
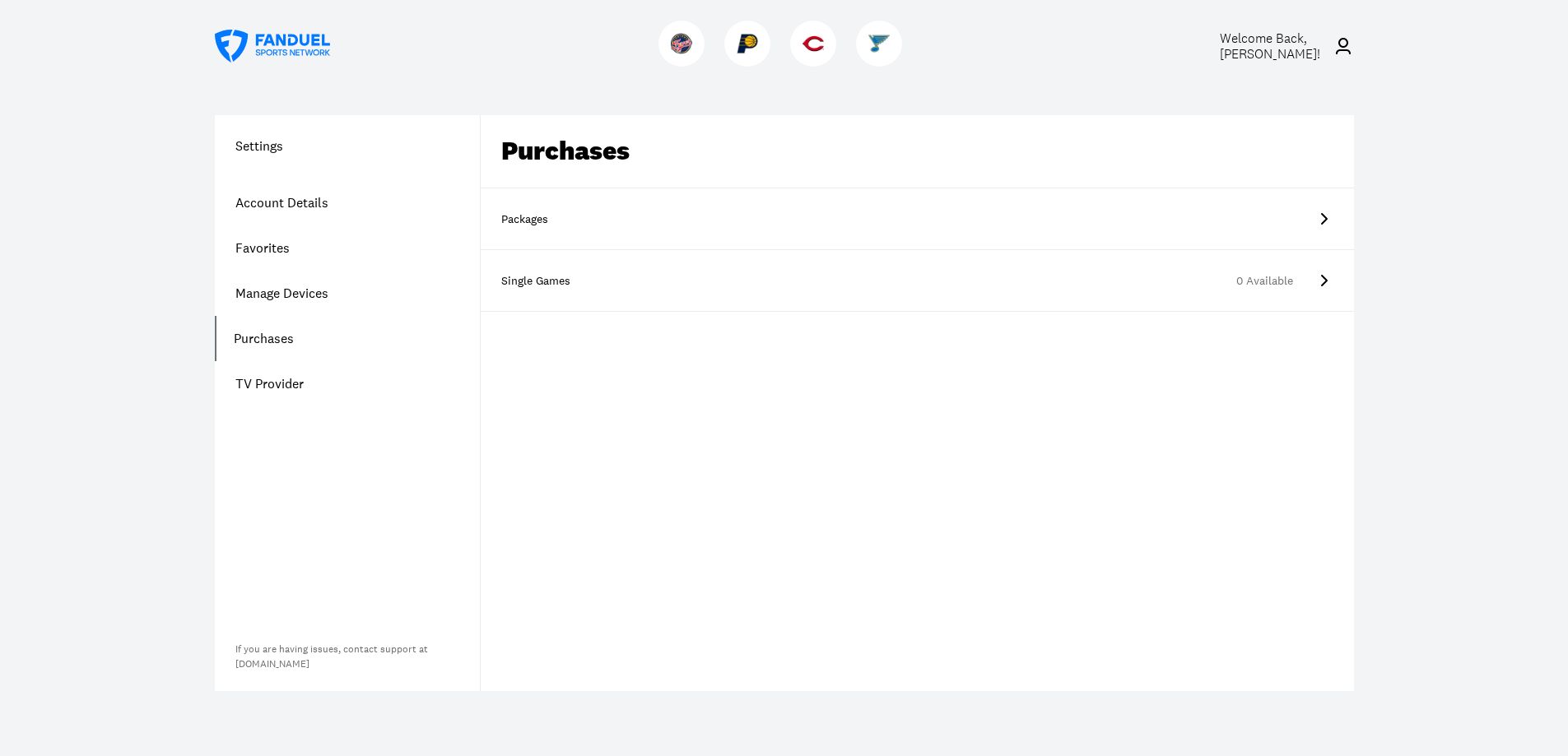
click at [1321, 278] on icon at bounding box center [1323, 281] width 20 height 20
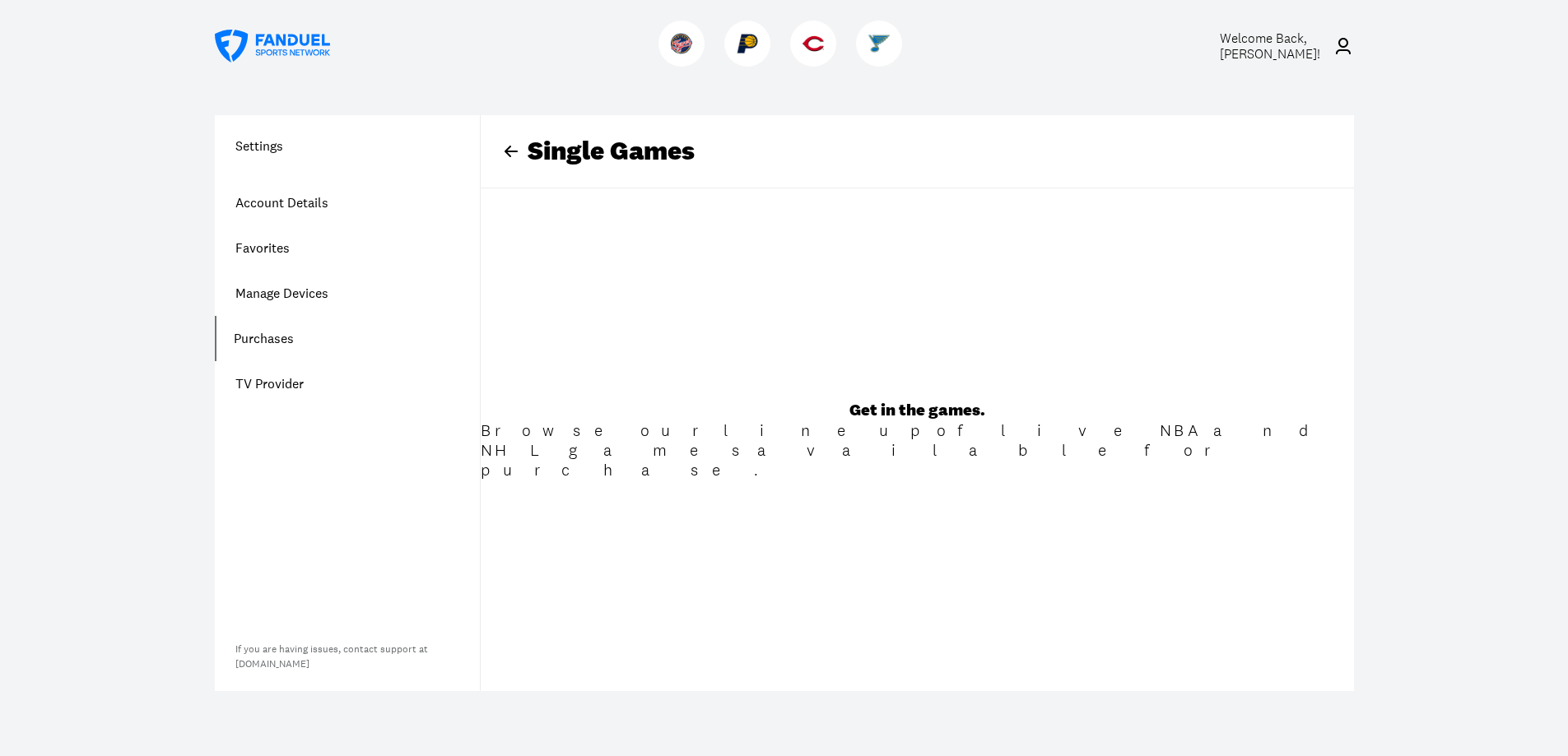
click at [275, 246] on link "Favorites" at bounding box center [347, 248] width 265 height 46
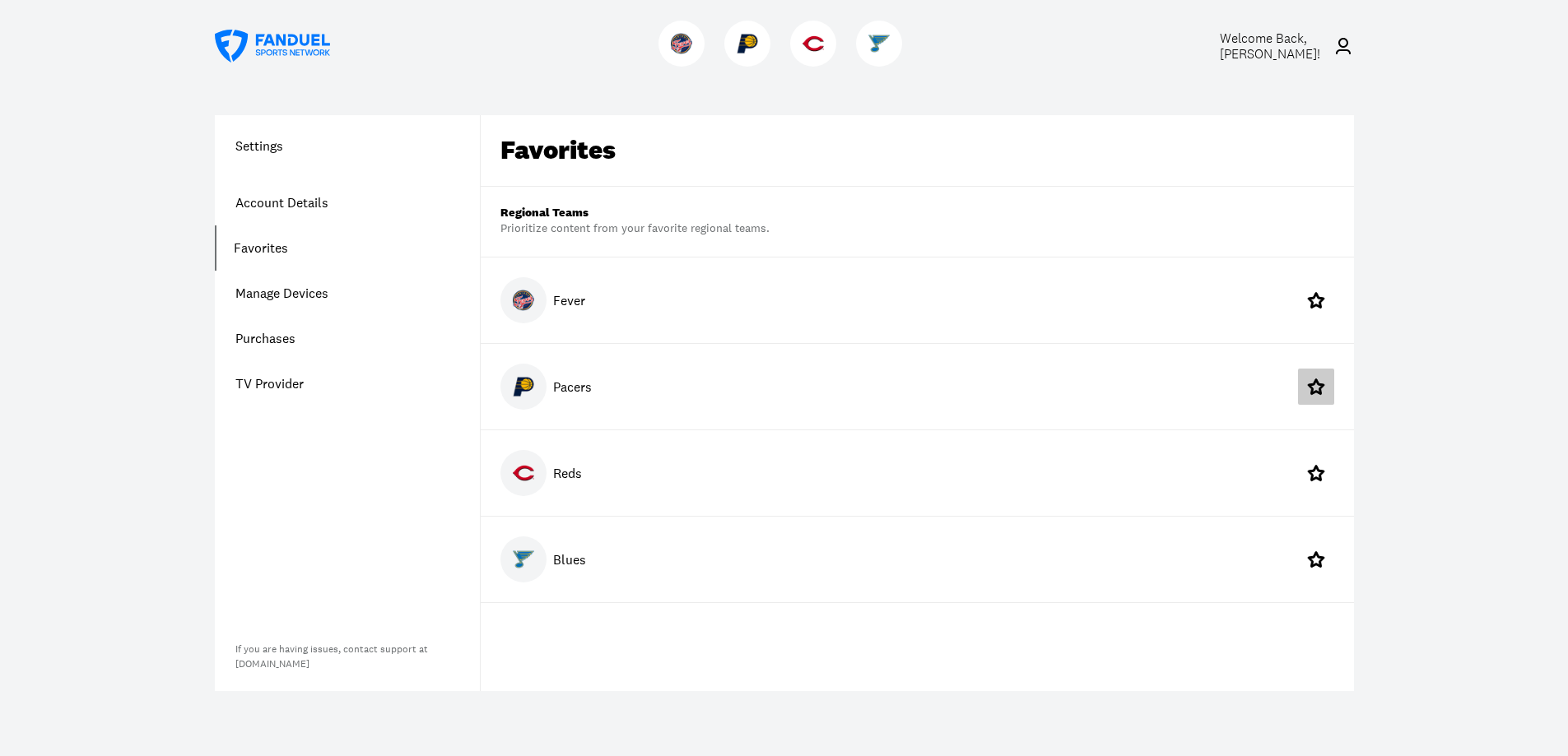
click at [1315, 386] on icon at bounding box center [1316, 387] width 20 height 20
click at [271, 338] on link "Purchases" at bounding box center [347, 338] width 265 height 46
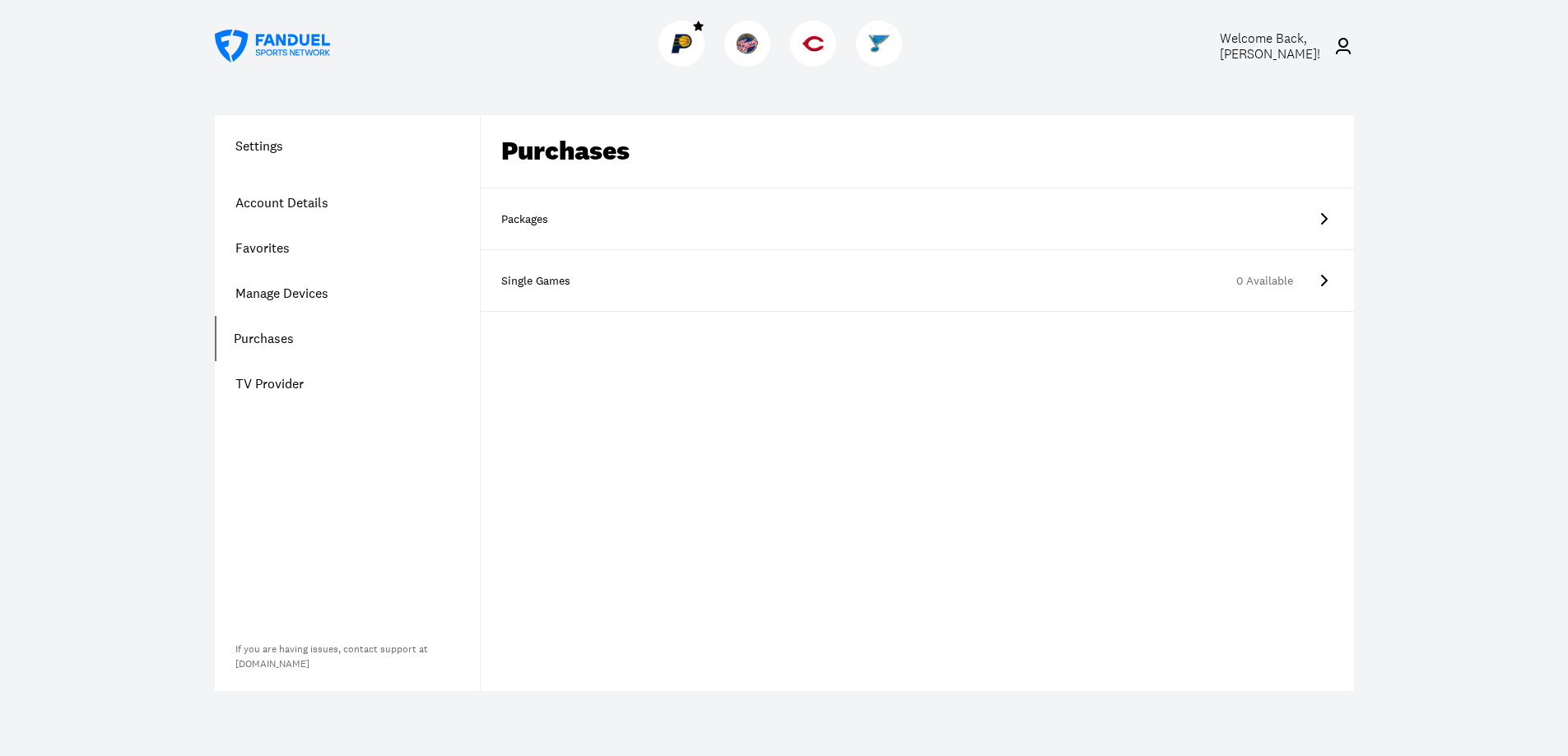
click at [1333, 41] on icon at bounding box center [1343, 47] width 20 height 20
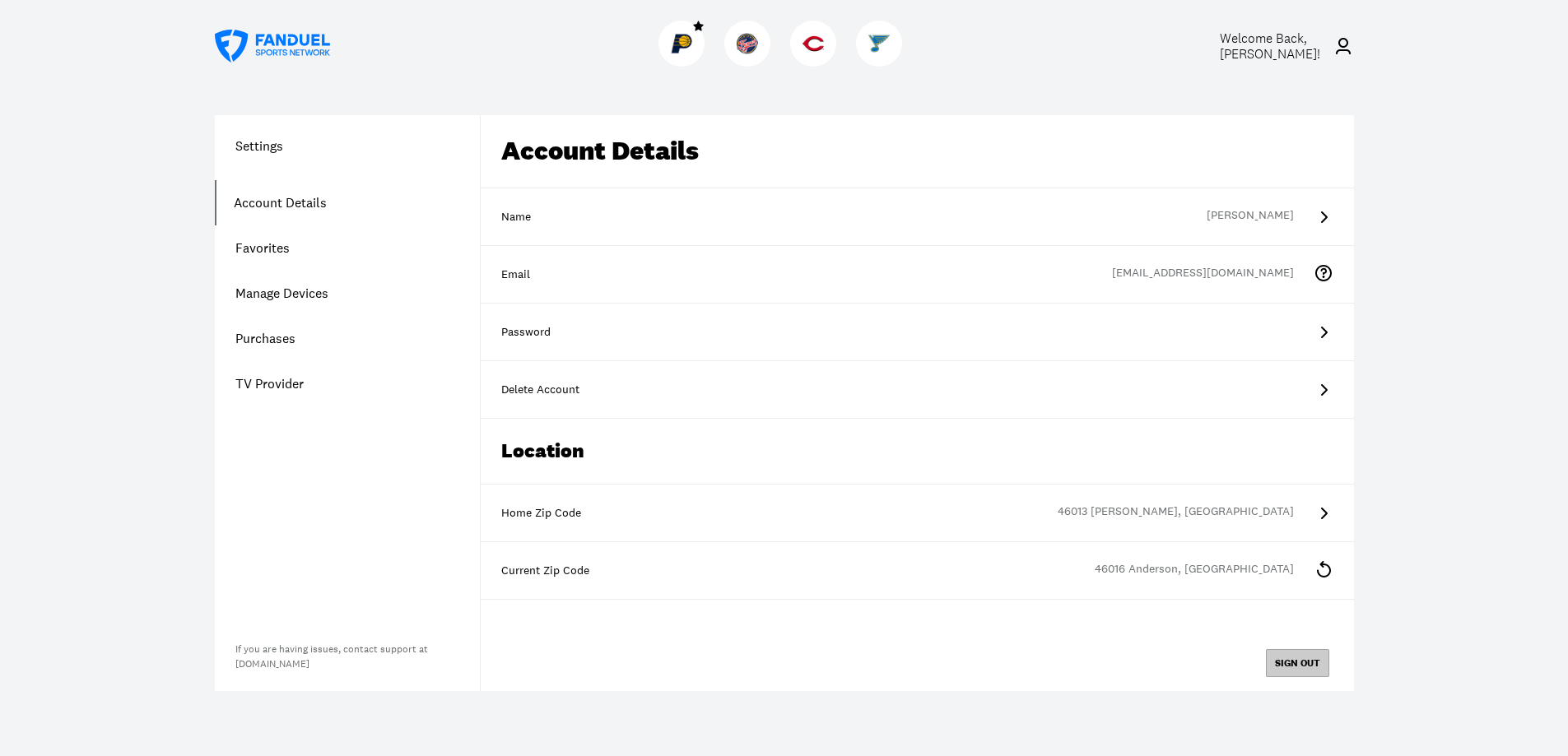
click at [1310, 660] on button "SIGN OUT" at bounding box center [1298, 663] width 63 height 28
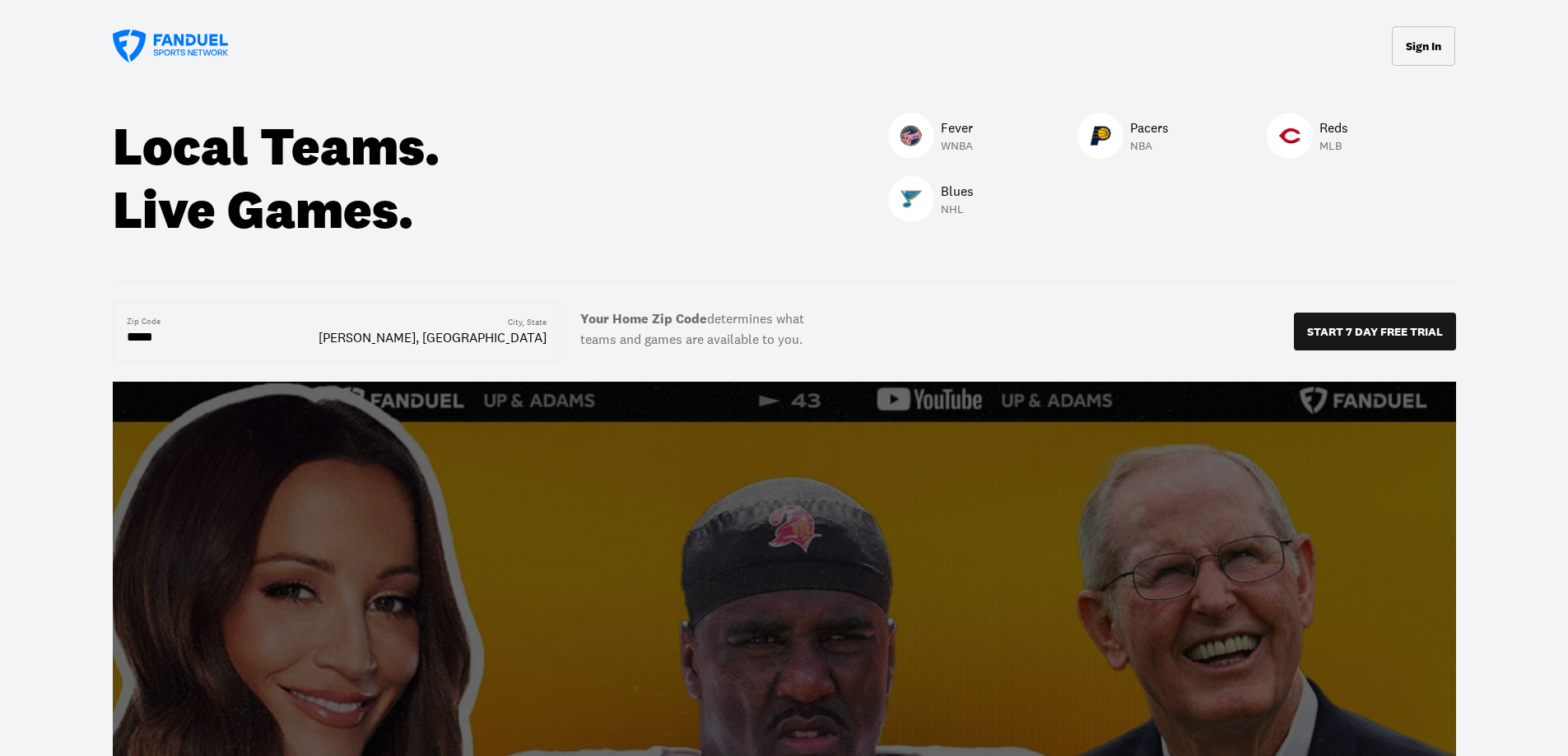
click at [181, 34] on icon at bounding box center [170, 46] width 115 height 33
click at [200, 46] on icon at bounding box center [170, 46] width 115 height 33
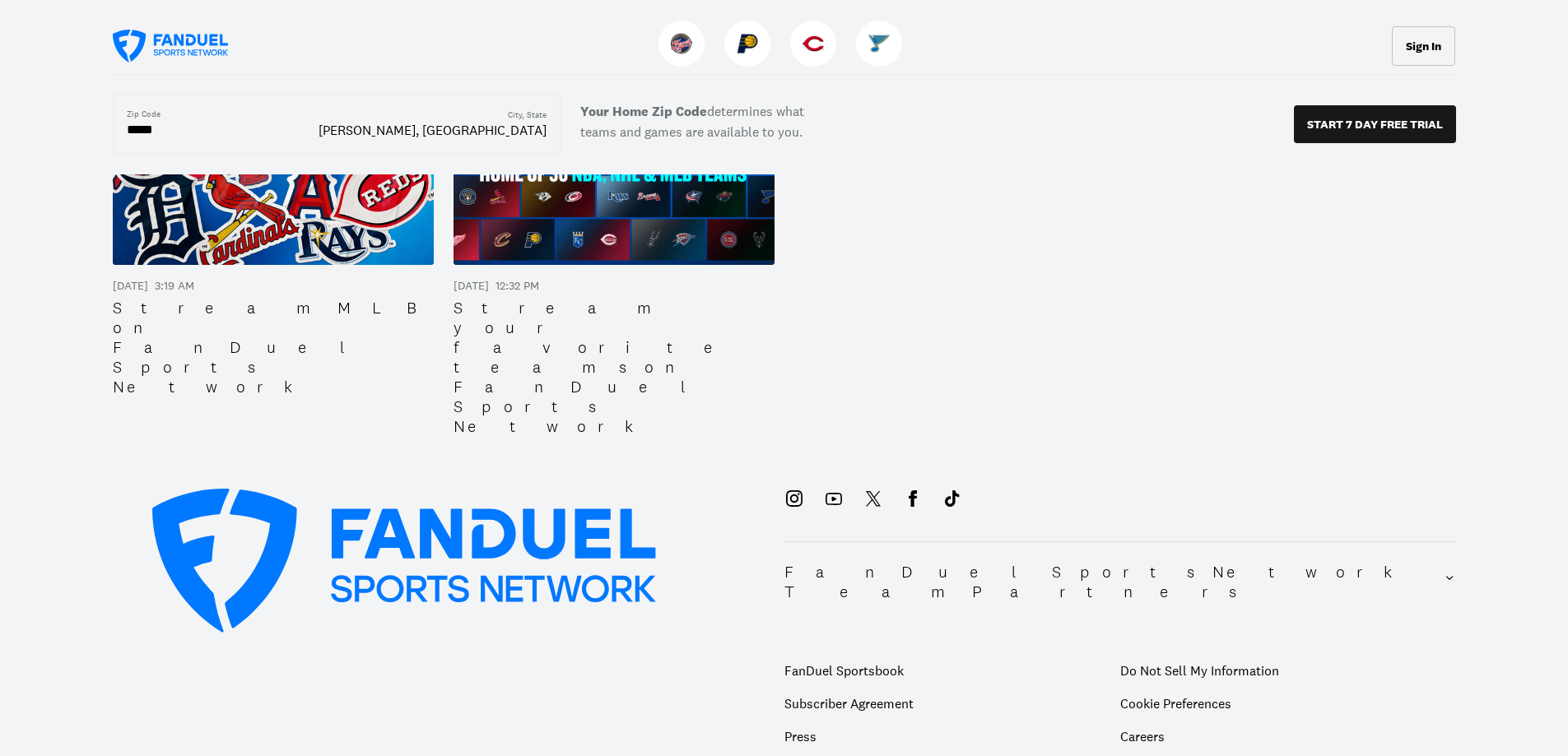
scroll to position [2257, 0]
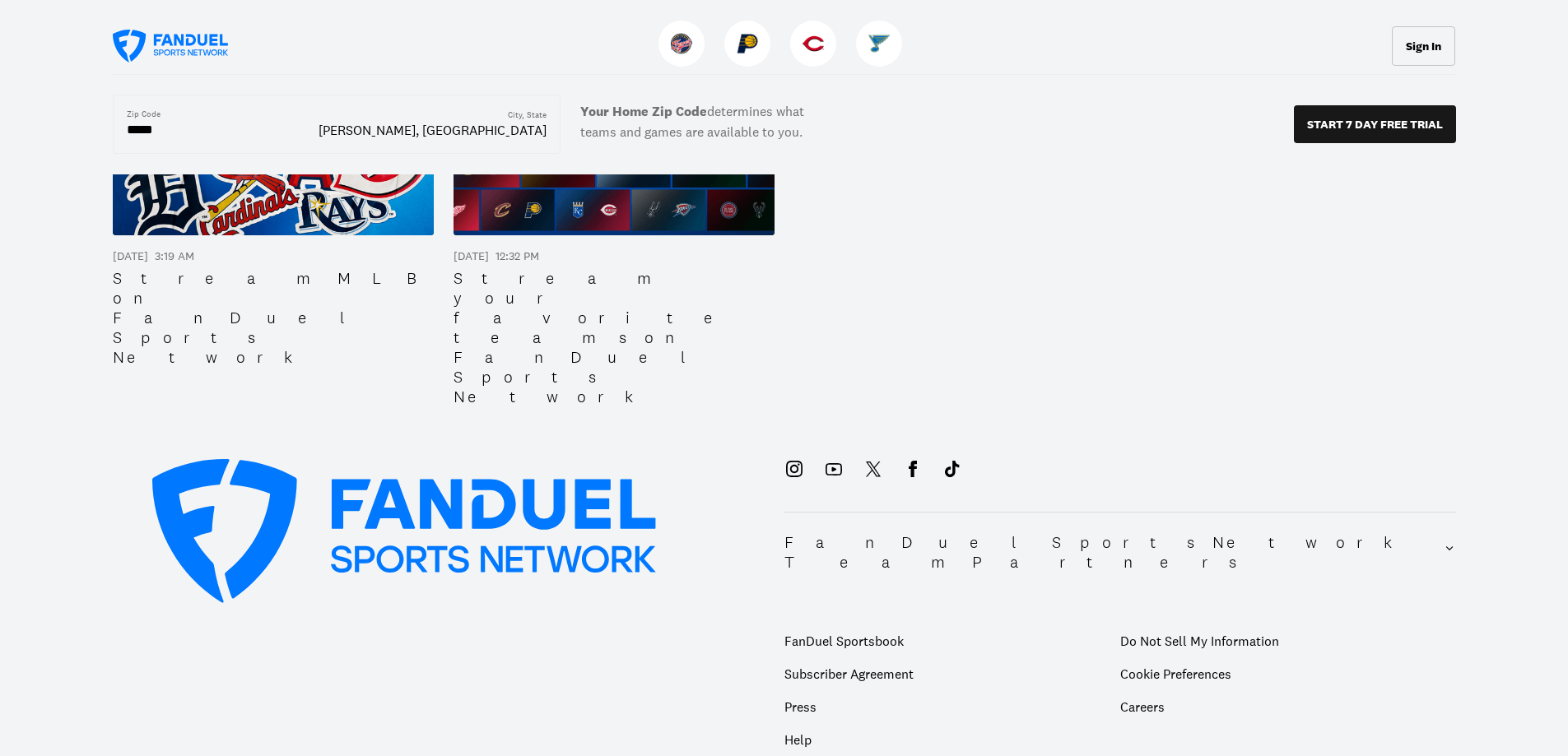
click at [559, 459] on icon at bounding box center [405, 530] width 505 height 143
click at [1431, 38] on button "Sign In" at bounding box center [1423, 47] width 63 height 40
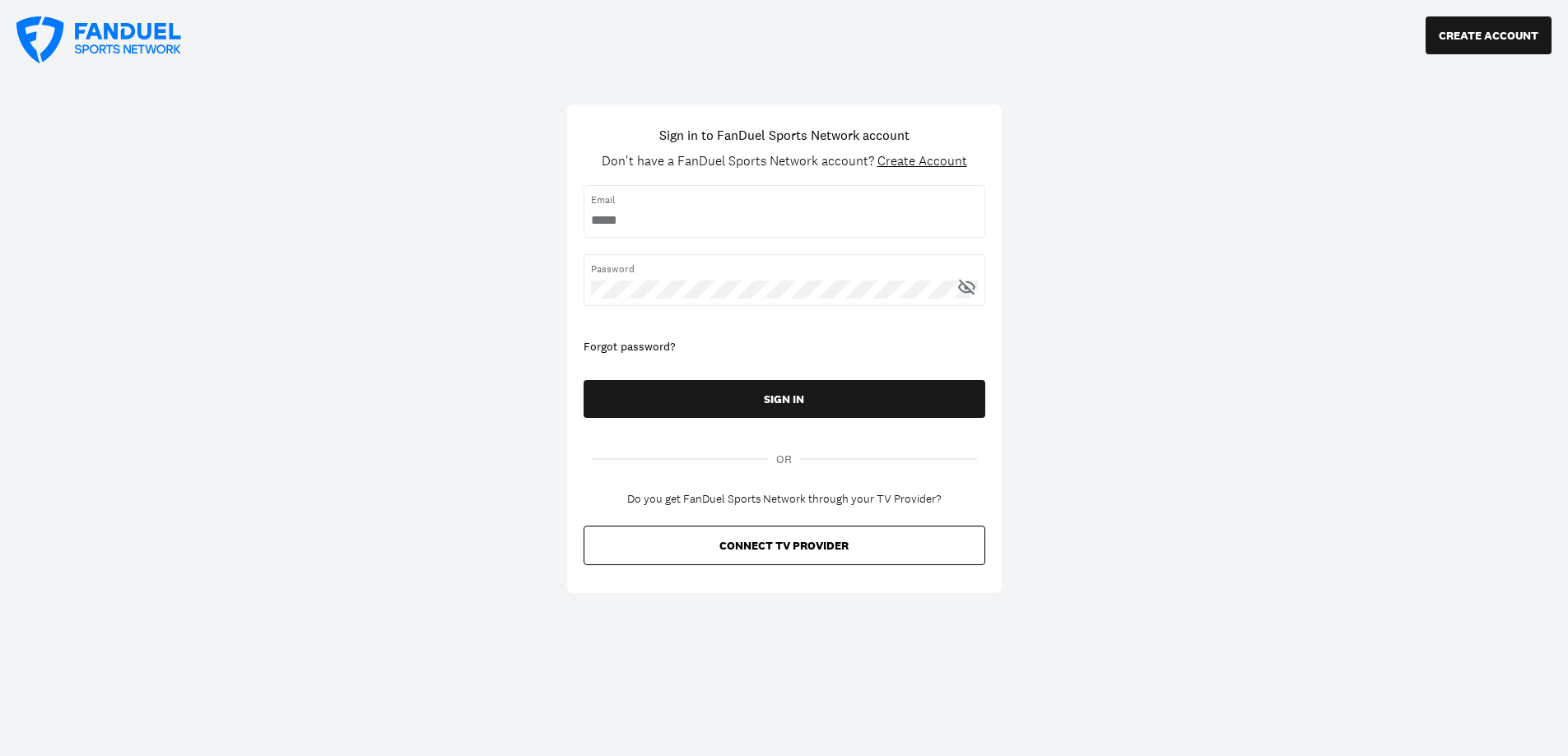
type input "**********"
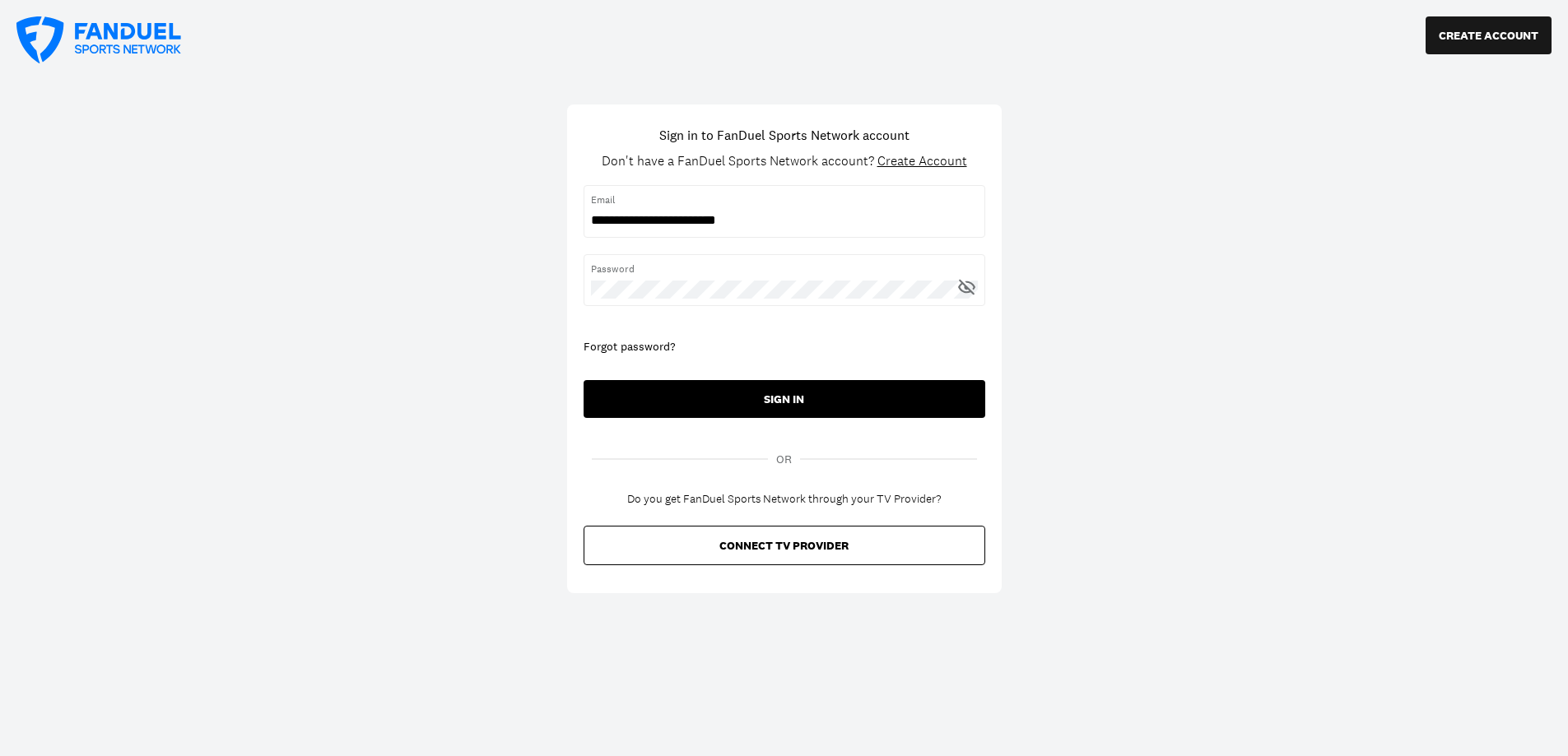
click at [841, 403] on button "SIGN IN" at bounding box center [784, 399] width 402 height 38
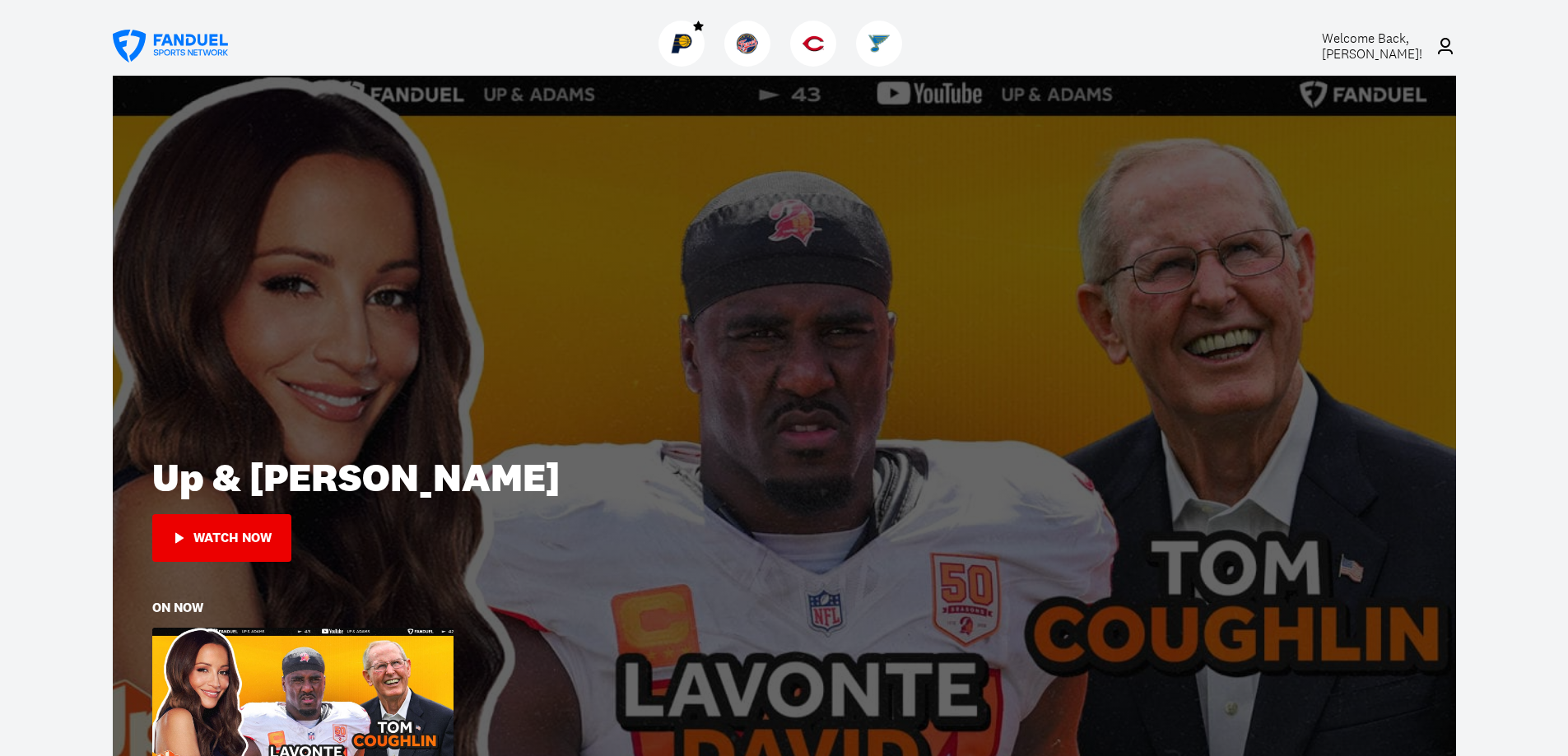
click at [1365, 42] on span "Welcome Back, [PERSON_NAME] !" at bounding box center [1371, 46] width 100 height 33
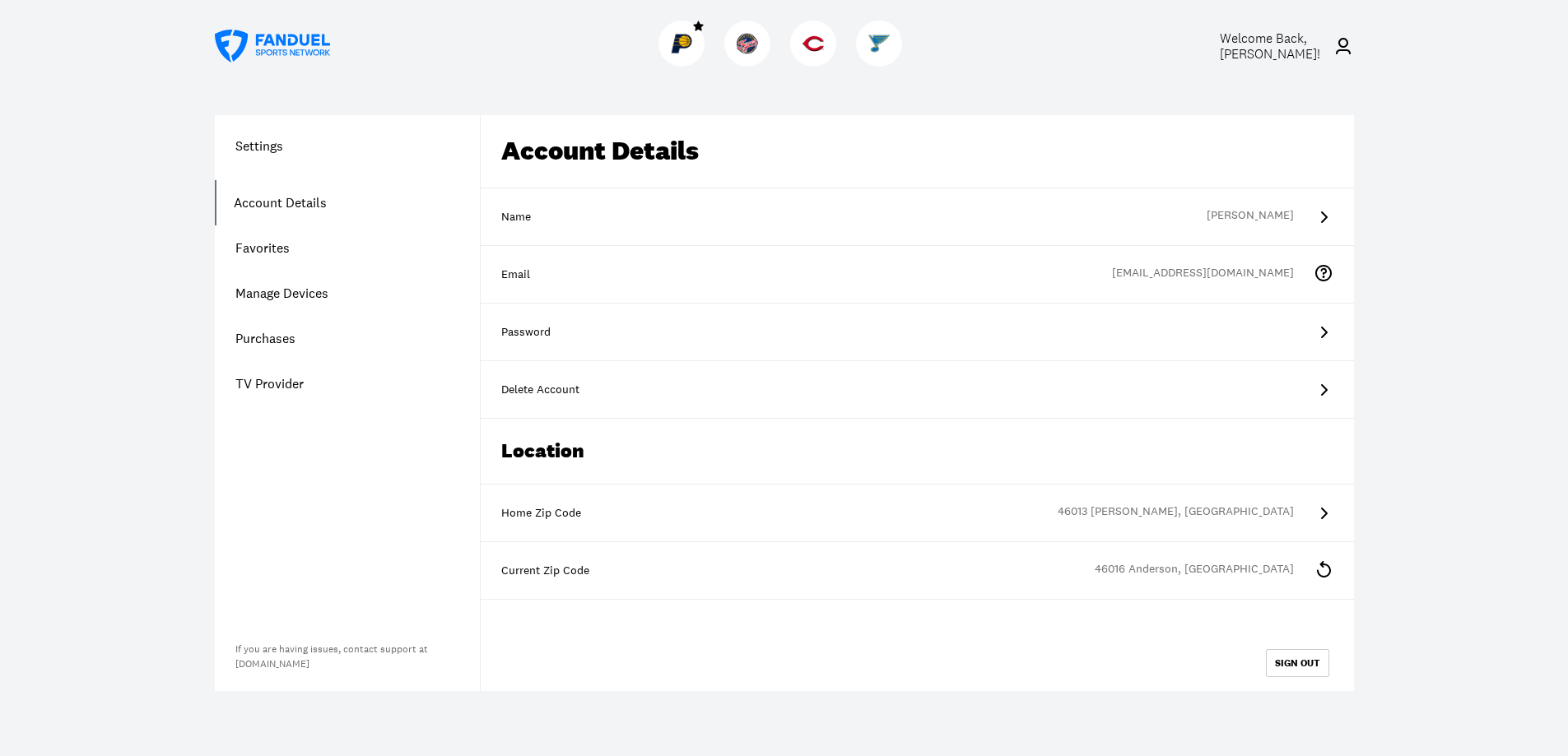
click at [276, 336] on link "Purchases" at bounding box center [347, 338] width 265 height 46
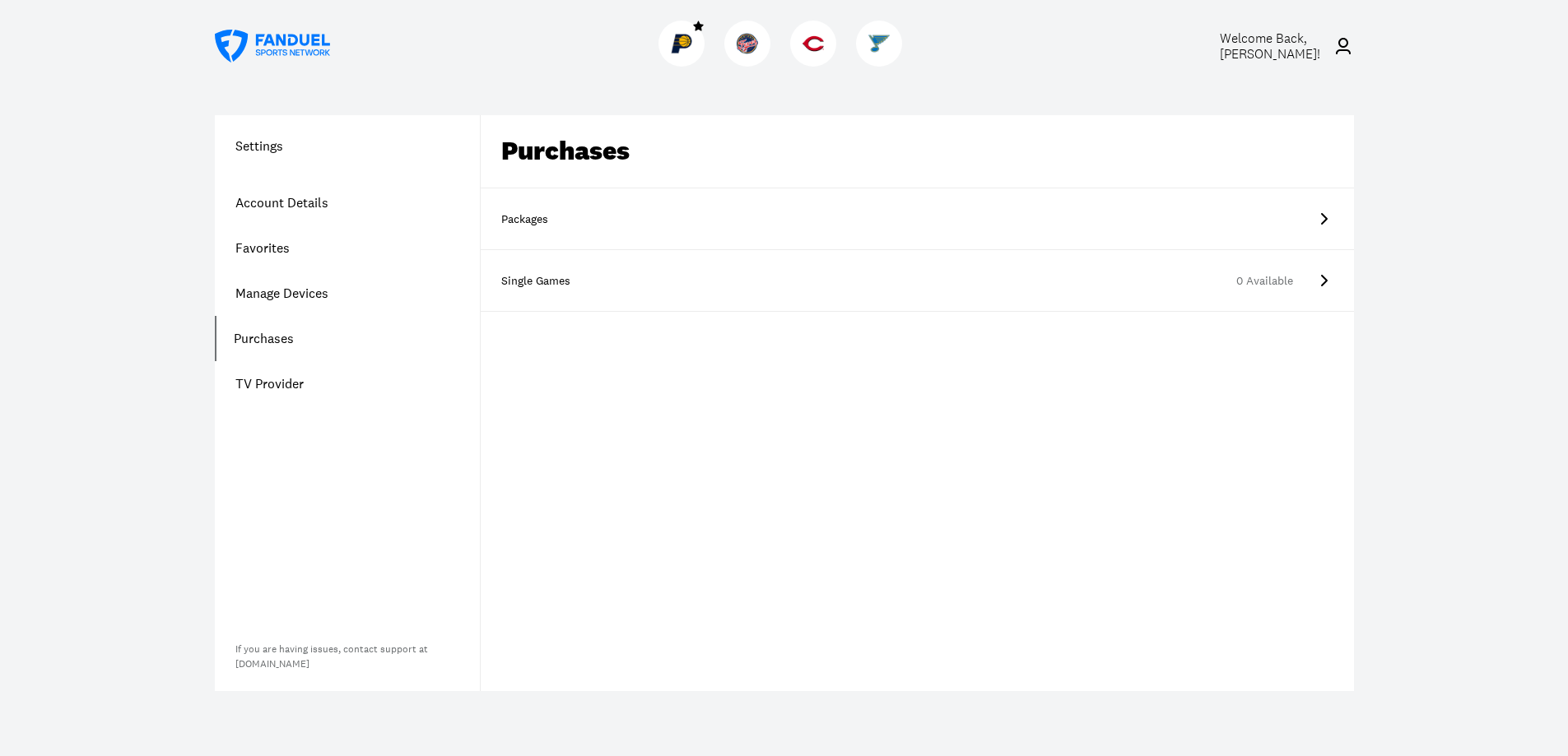
click at [536, 216] on div "Packages" at bounding box center [541, 220] width 82 height 17
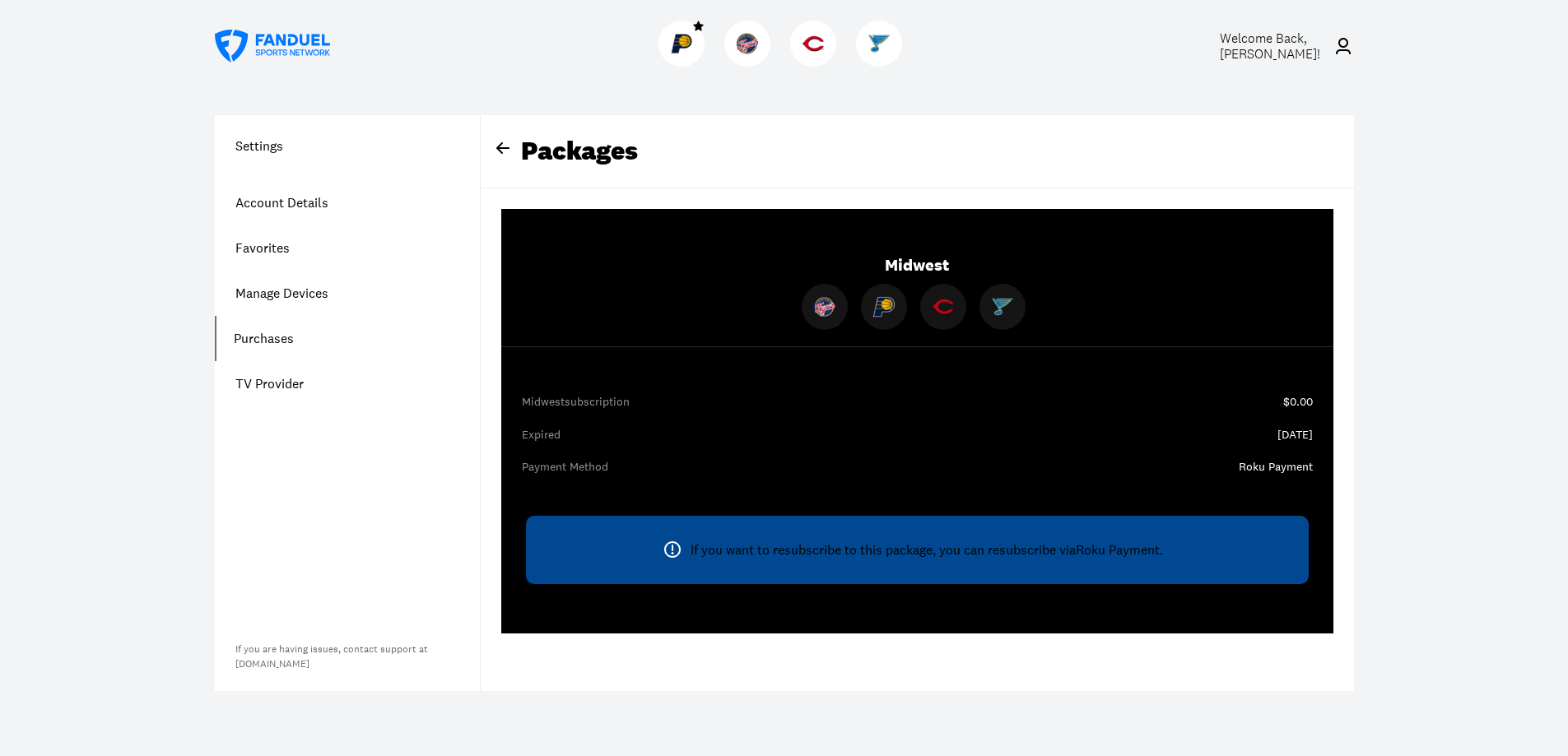
click at [1307, 43] on span "Welcome Back, [PERSON_NAME] !" at bounding box center [1269, 46] width 100 height 33
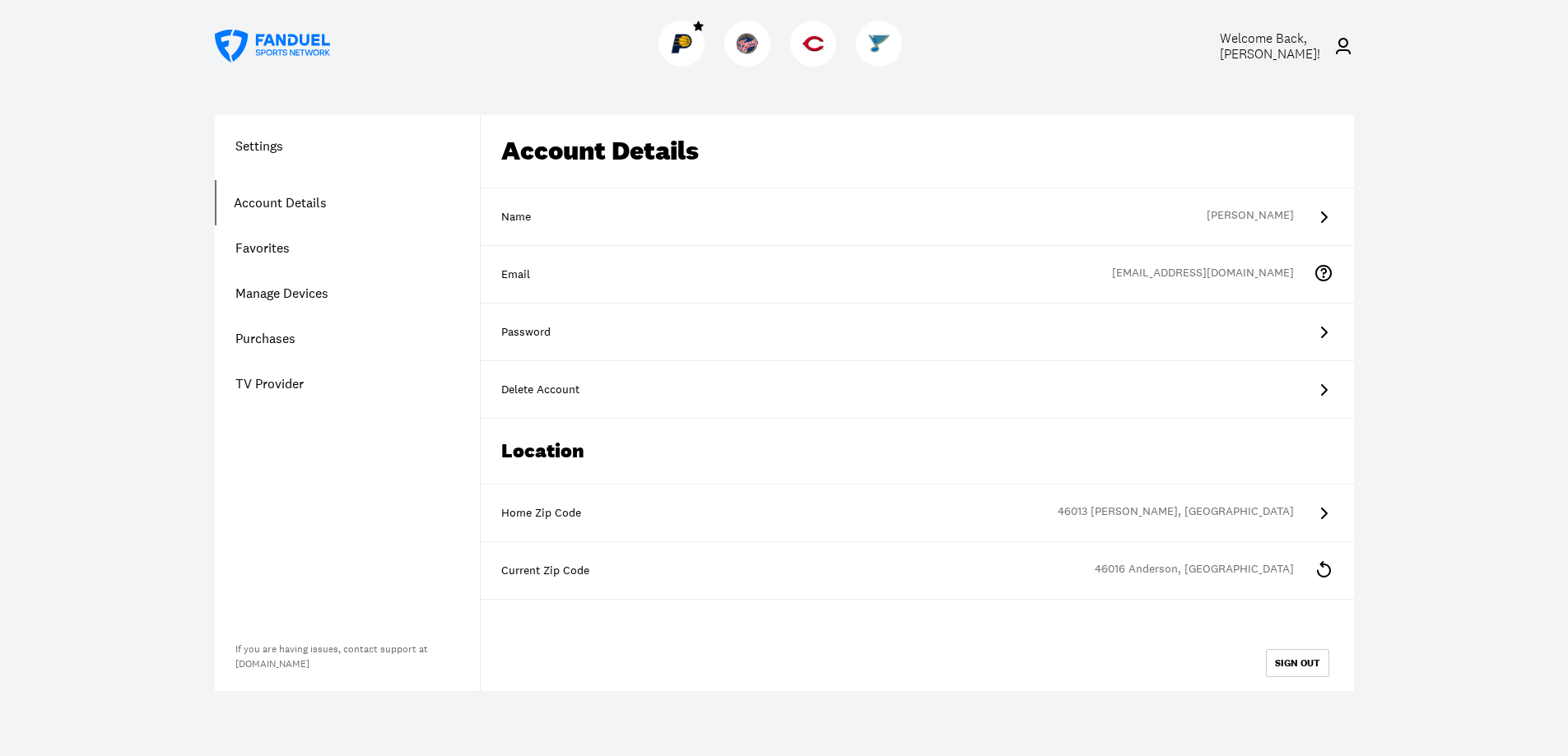
click at [261, 334] on link "Purchases" at bounding box center [347, 338] width 265 height 46
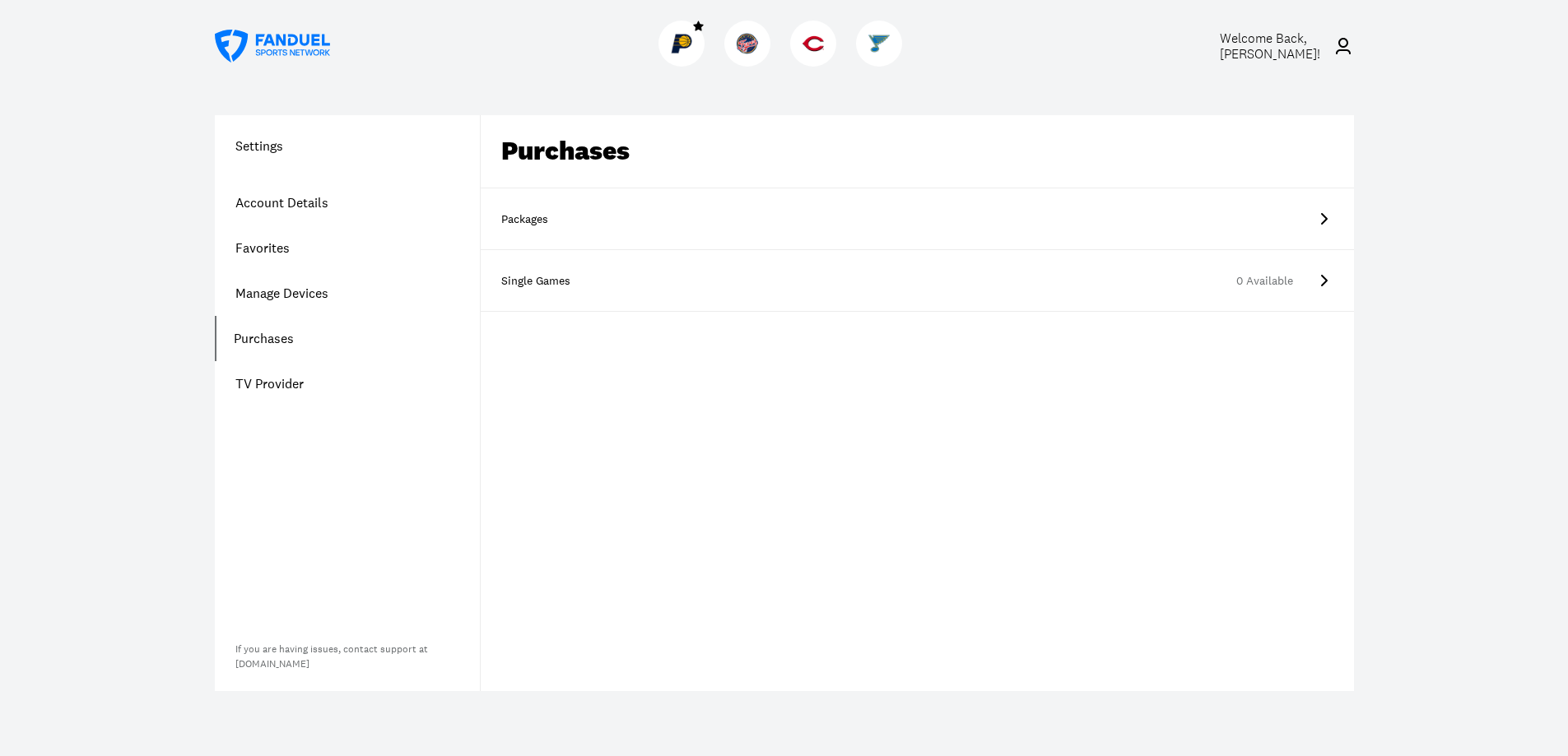
click at [293, 203] on link "Account Details" at bounding box center [347, 203] width 265 height 46
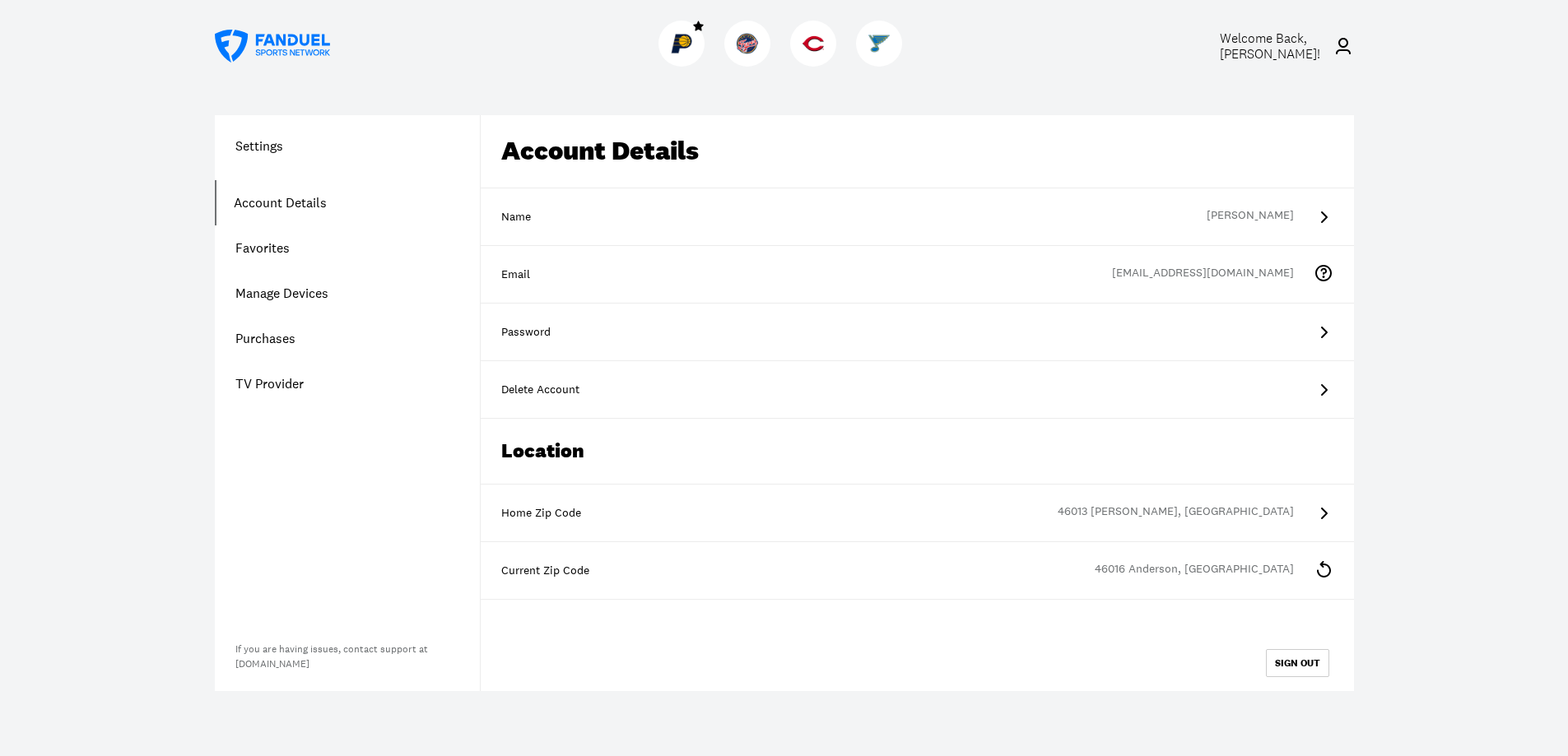
click at [265, 336] on link "Purchases" at bounding box center [347, 338] width 265 height 46
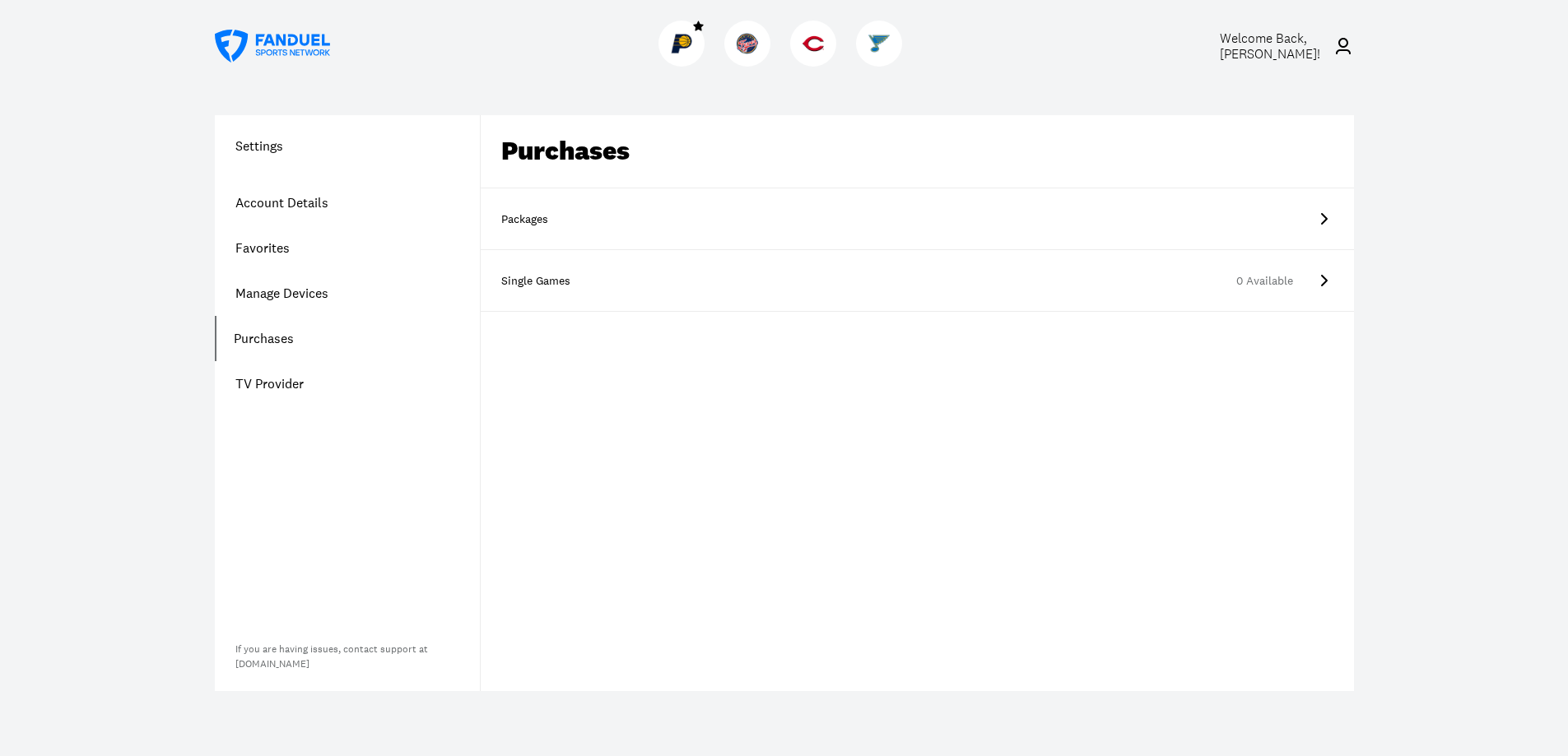
click at [519, 222] on div "Packages" at bounding box center [541, 220] width 82 height 17
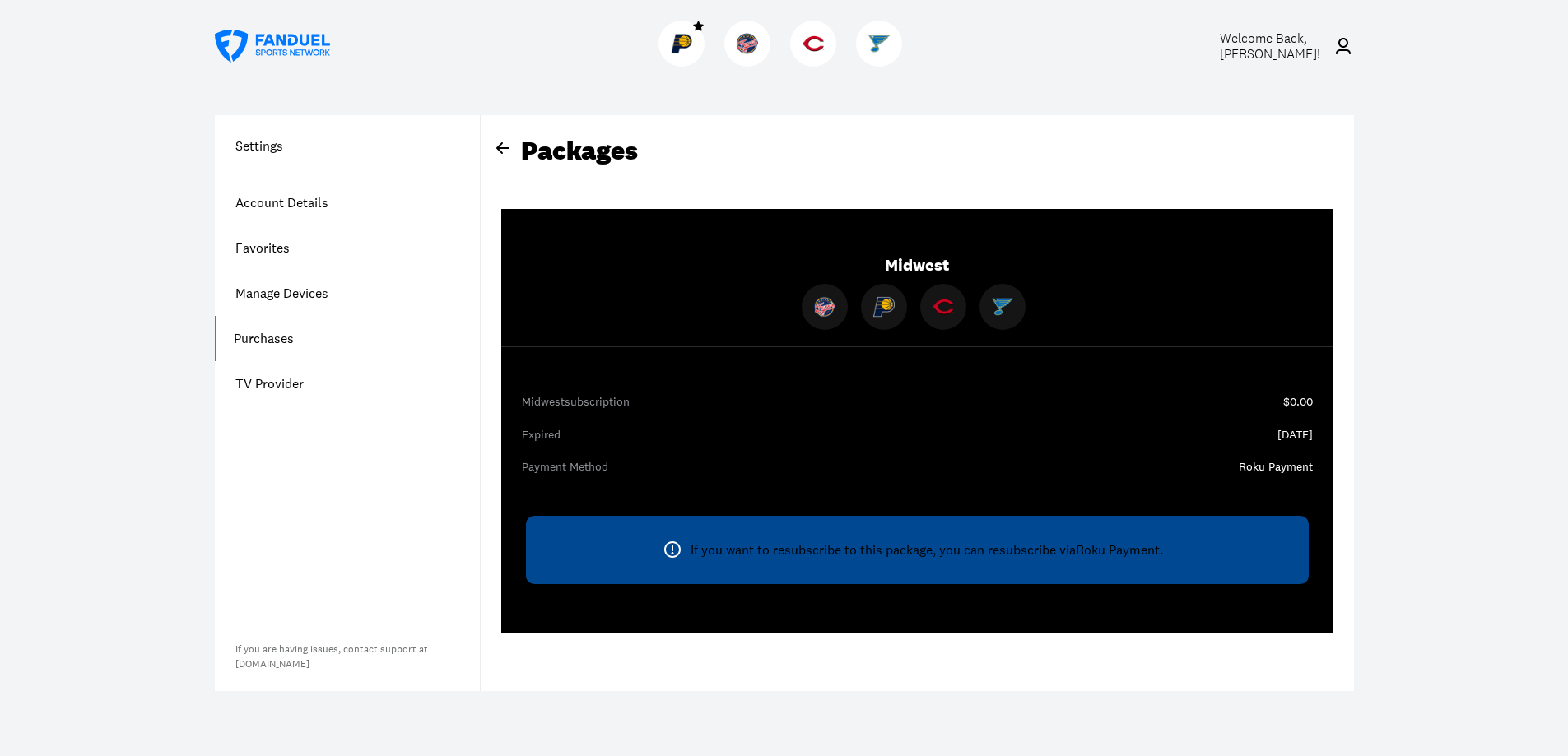
click at [671, 549] on icon at bounding box center [672, 547] width 2 height 7
click at [666, 548] on icon at bounding box center [672, 549] width 20 height 20
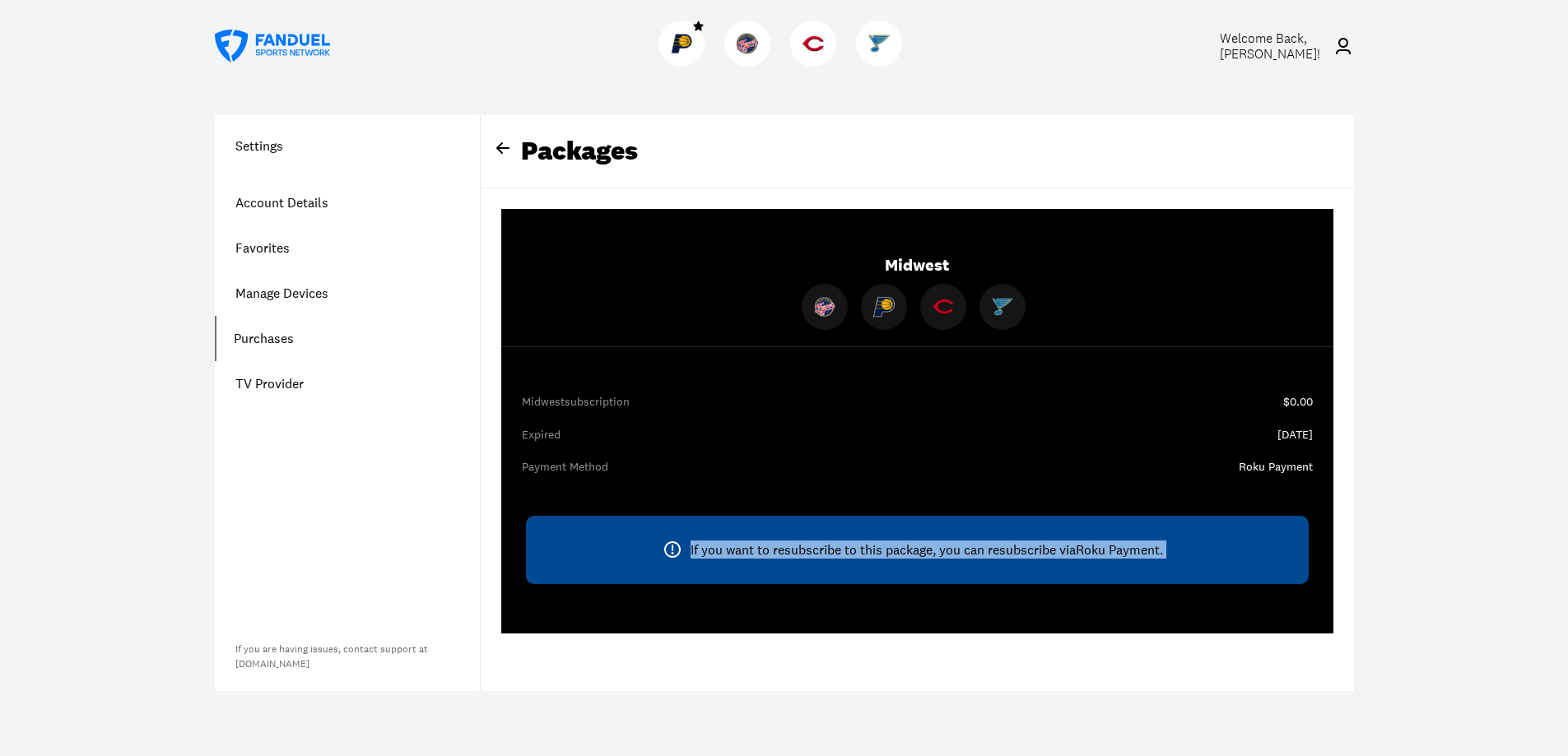
click at [666, 547] on icon at bounding box center [672, 549] width 20 height 20
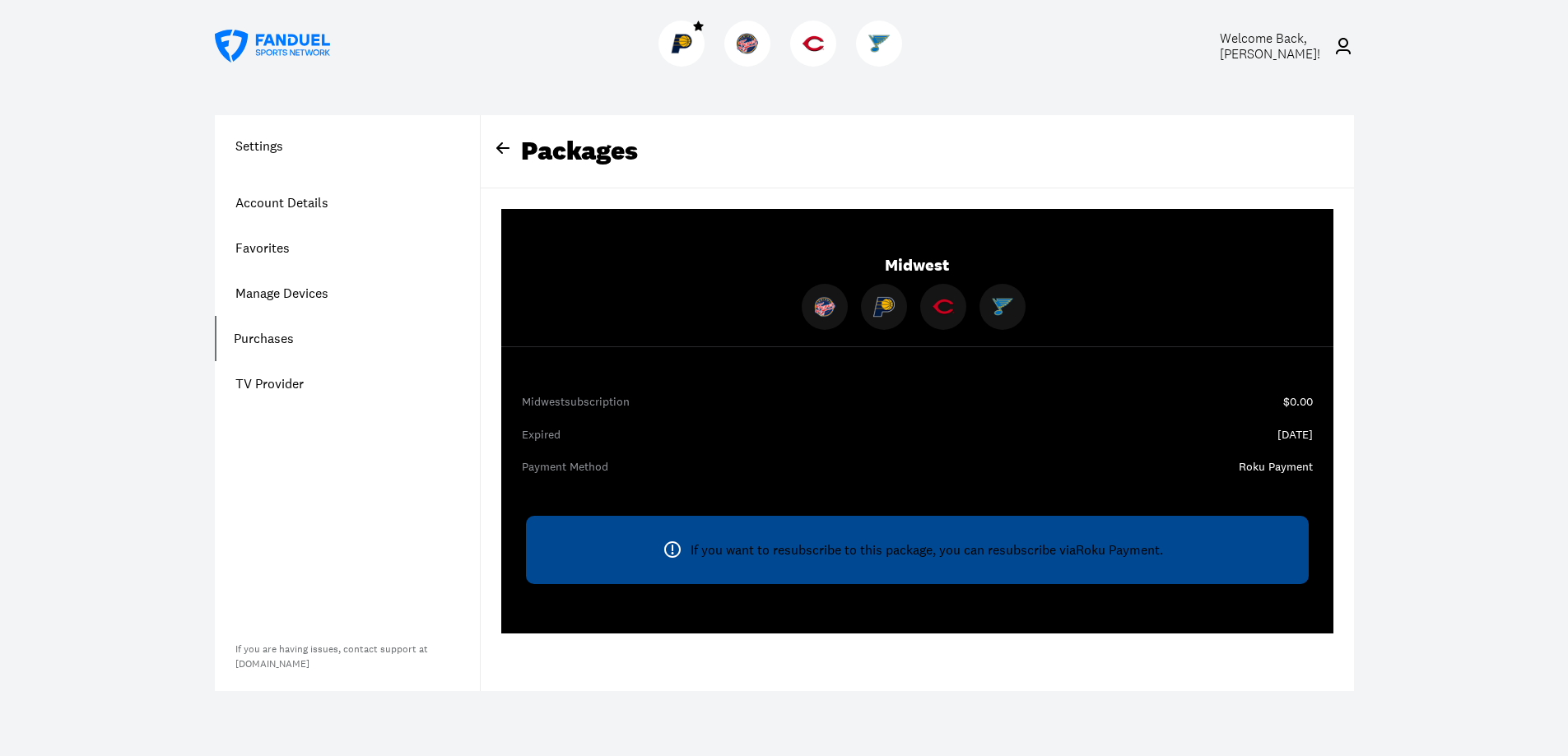
click at [666, 547] on icon at bounding box center [672, 549] width 20 height 20
click at [666, 546] on icon at bounding box center [672, 549] width 20 height 20
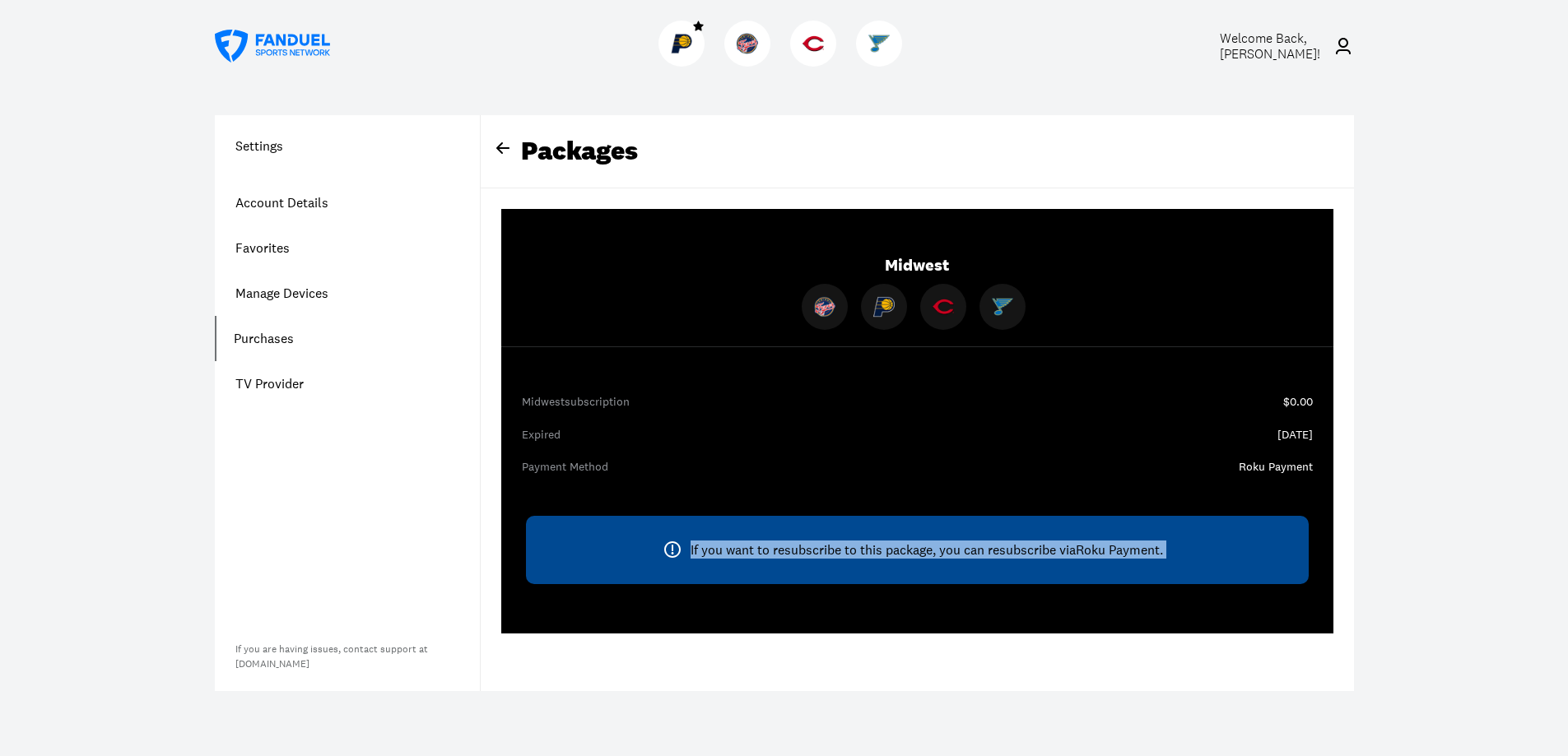
click at [666, 547] on icon at bounding box center [672, 549] width 20 height 20
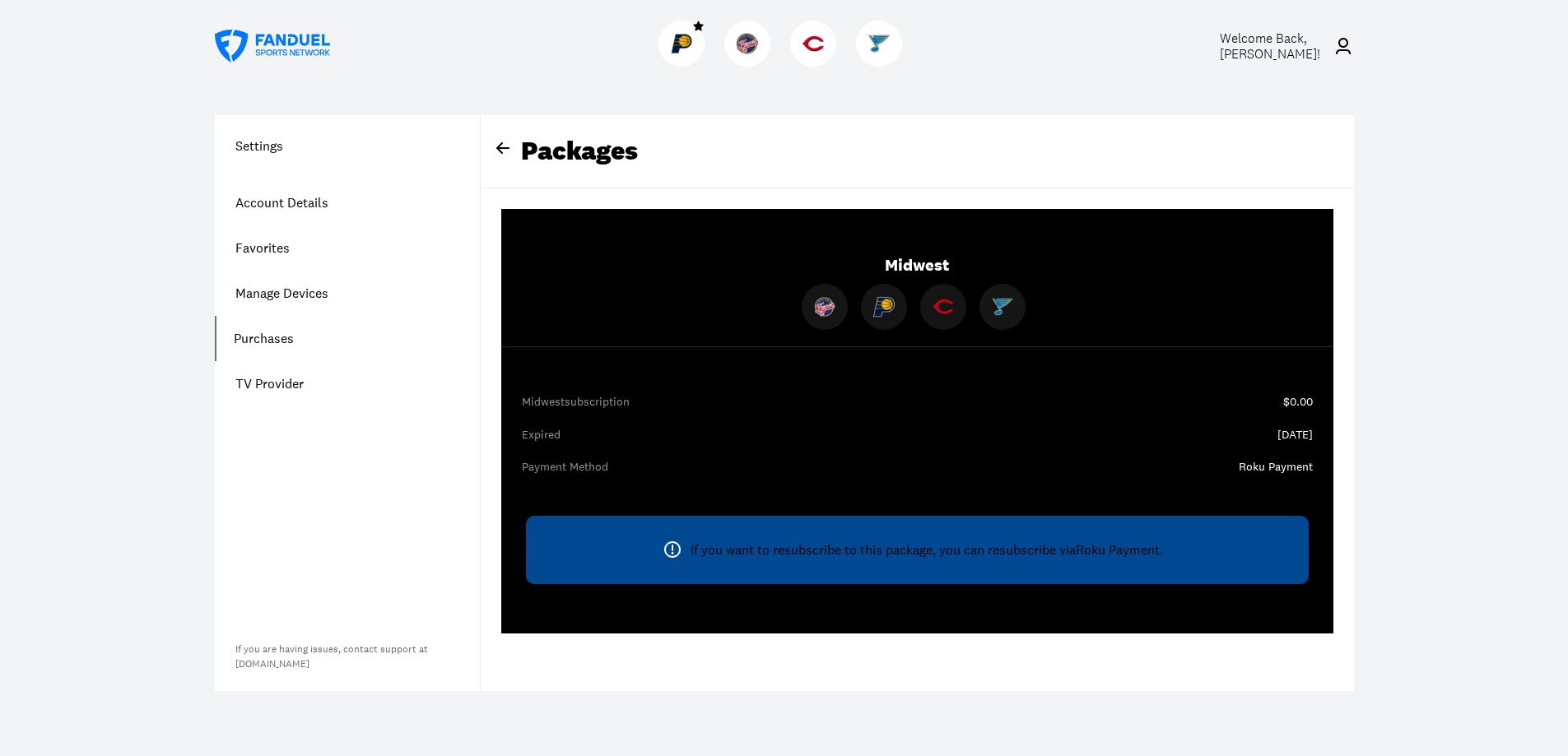
click at [1418, 218] on div "Welcome Back, [PERSON_NAME] ! Settings Account Details Favorites Manage Devices…" at bounding box center [784, 378] width 1568 height 756
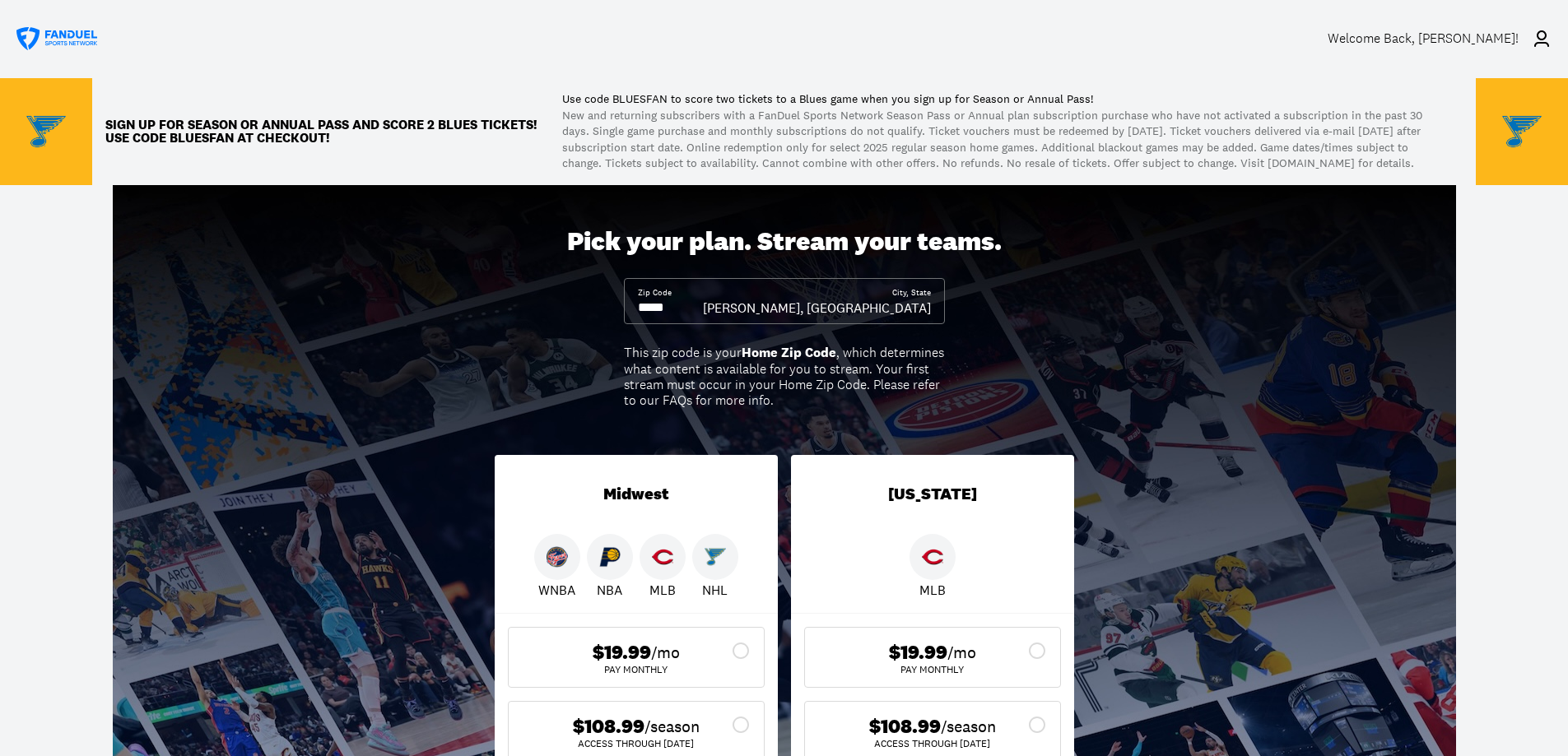
scroll to position [82, 0]
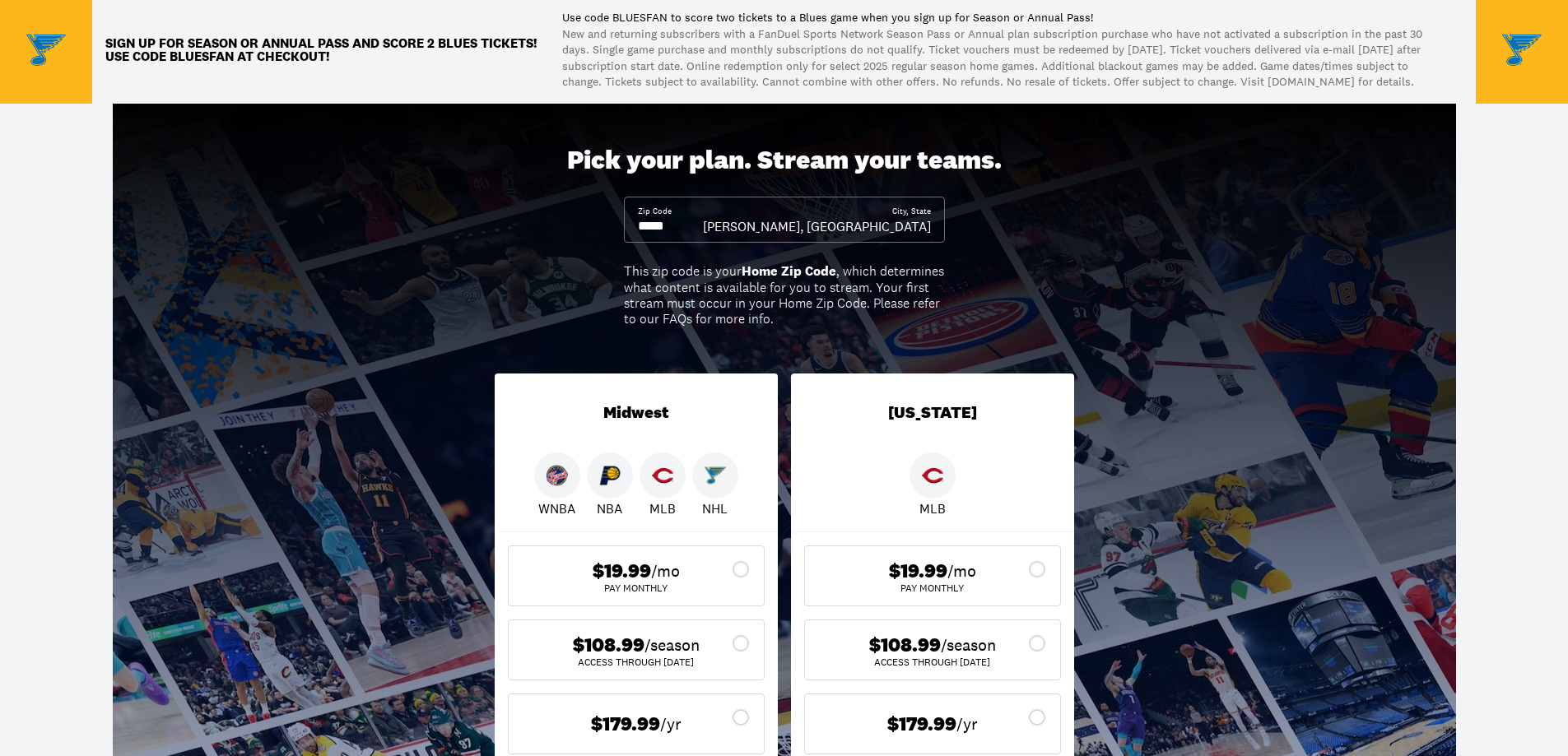
click at [679, 652] on span "/season" at bounding box center [672, 644] width 55 height 23
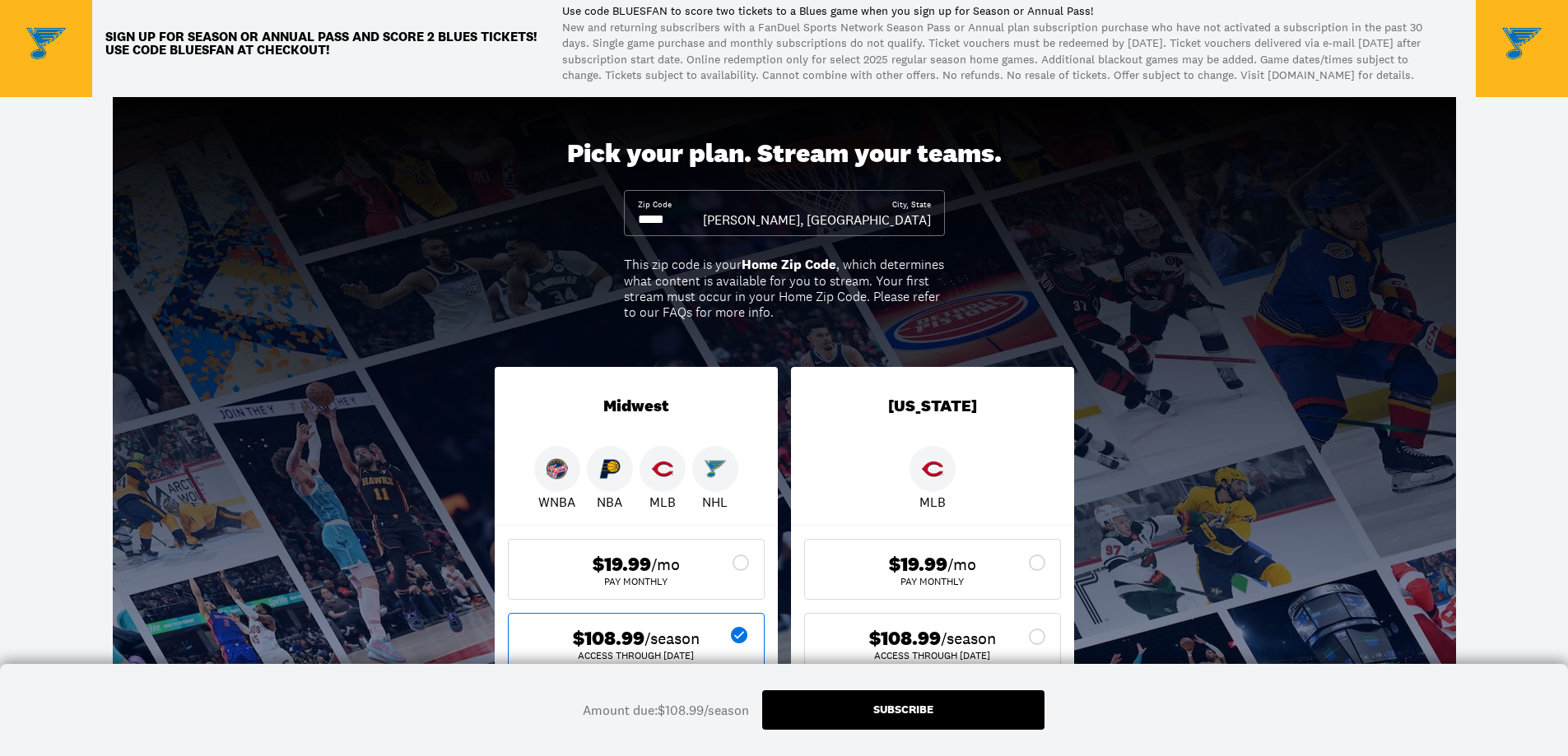
scroll to position [164, 0]
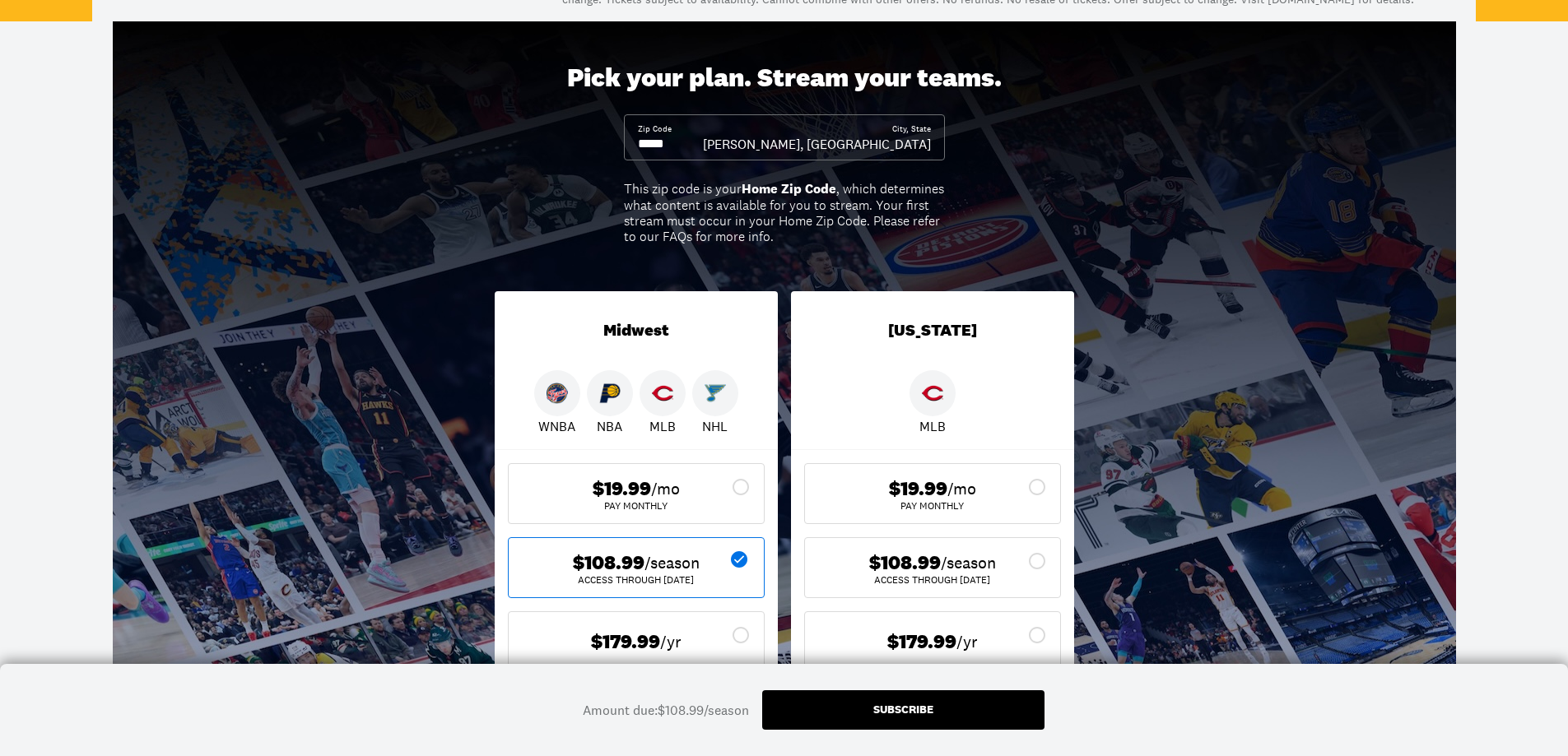
click at [980, 713] on div "Subscribe" at bounding box center [903, 709] width 282 height 40
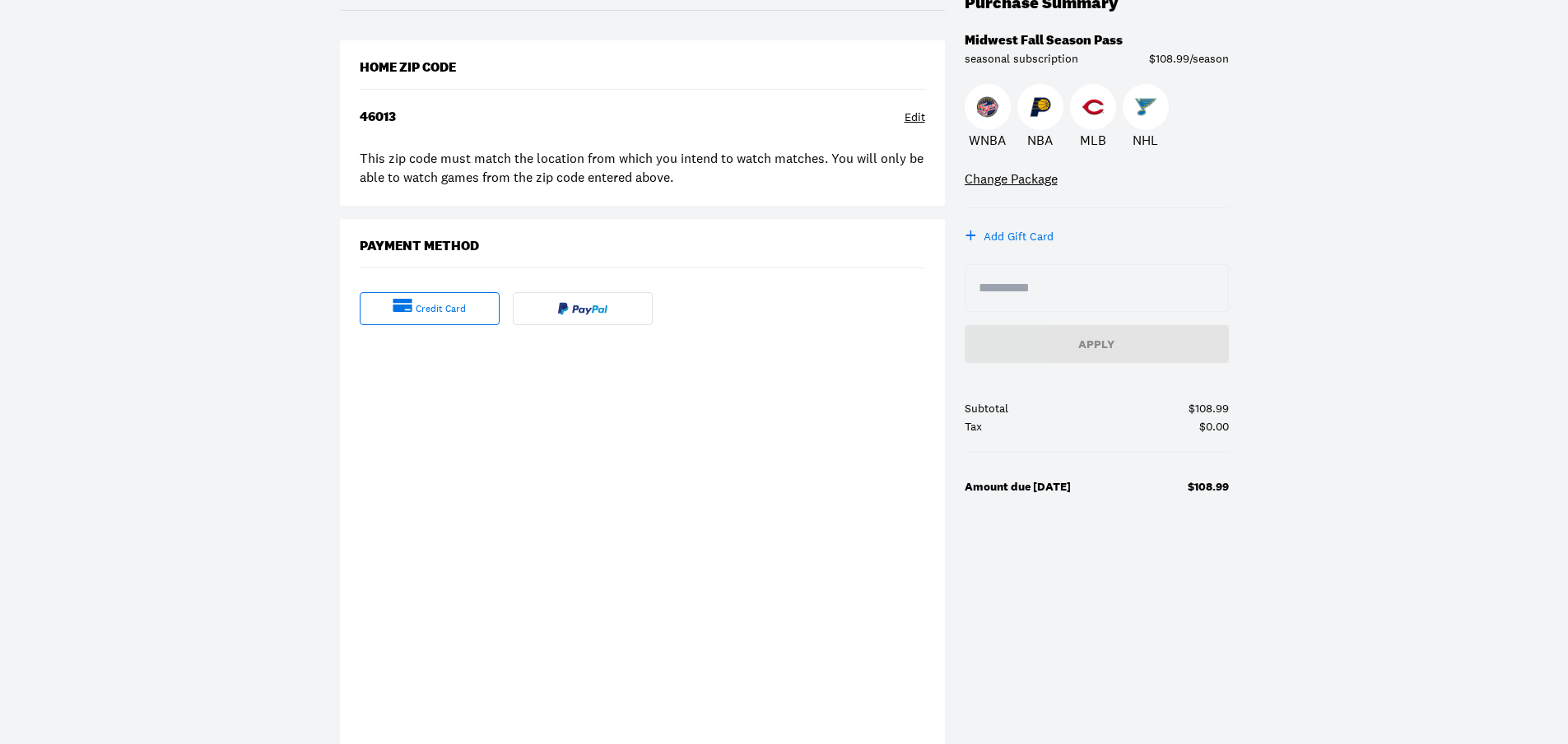
scroll to position [246, 0]
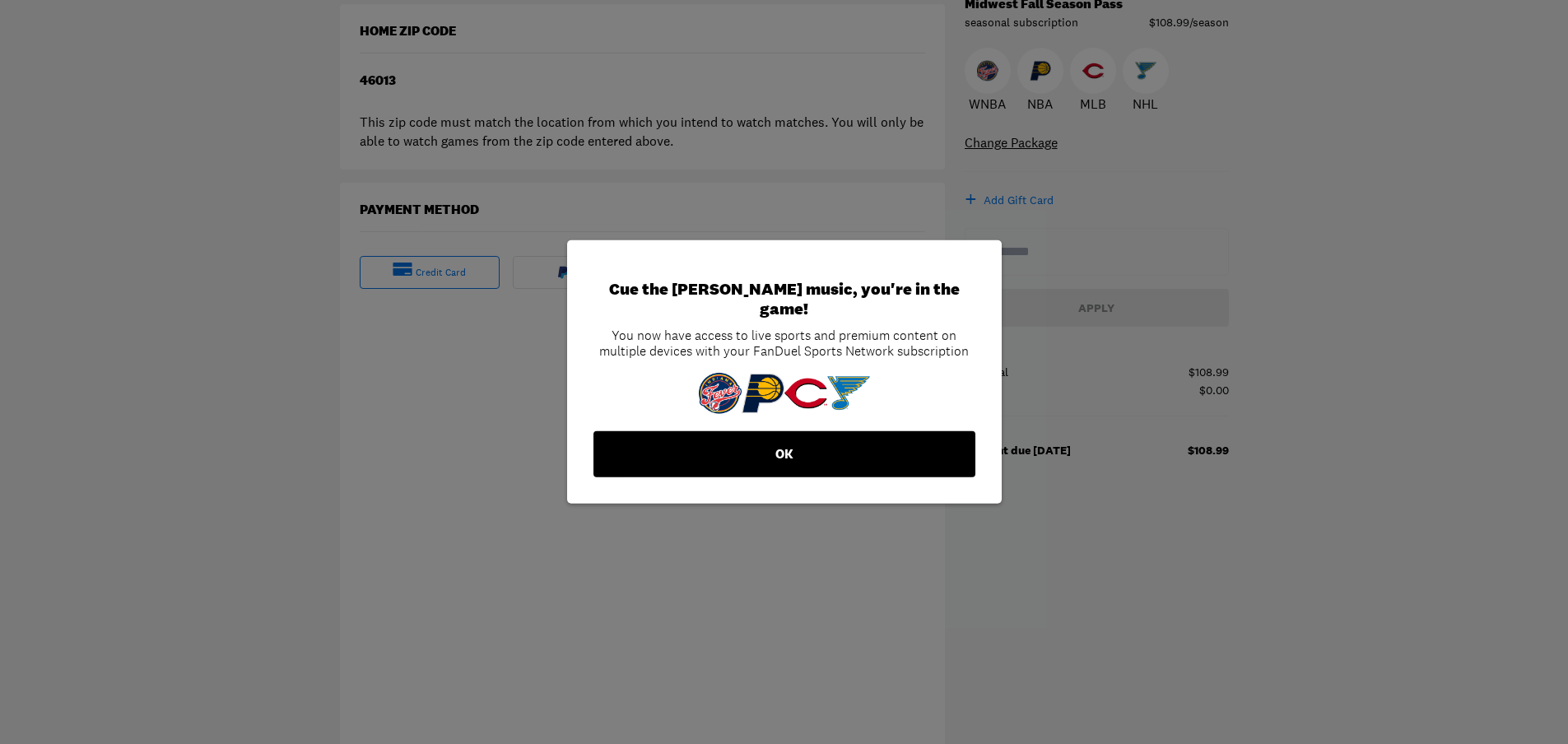
click at [817, 444] on button "OK" at bounding box center [784, 454] width 382 height 46
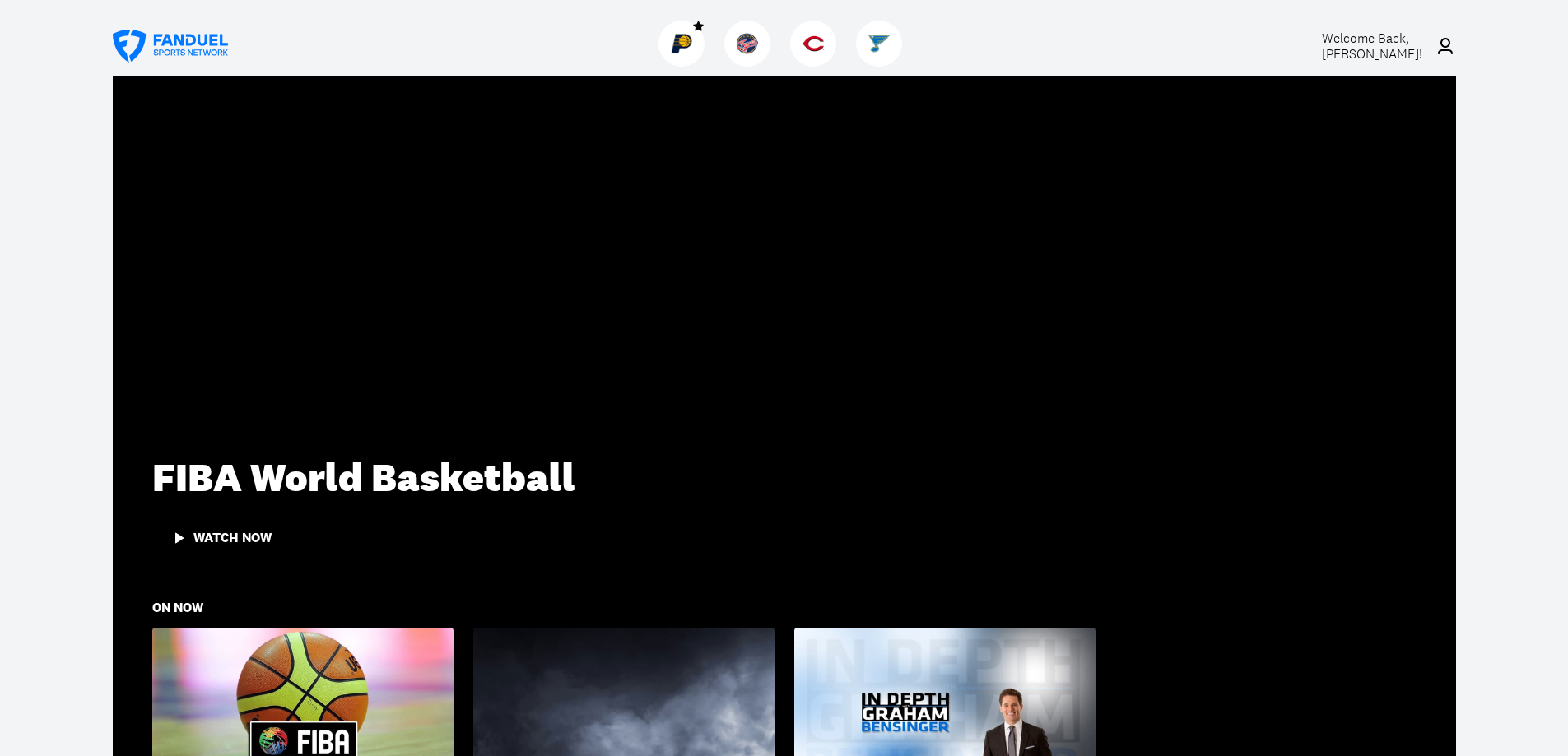
click at [686, 42] on img at bounding box center [682, 44] width 22 height 22
